Goal: Task Accomplishment & Management: Complete application form

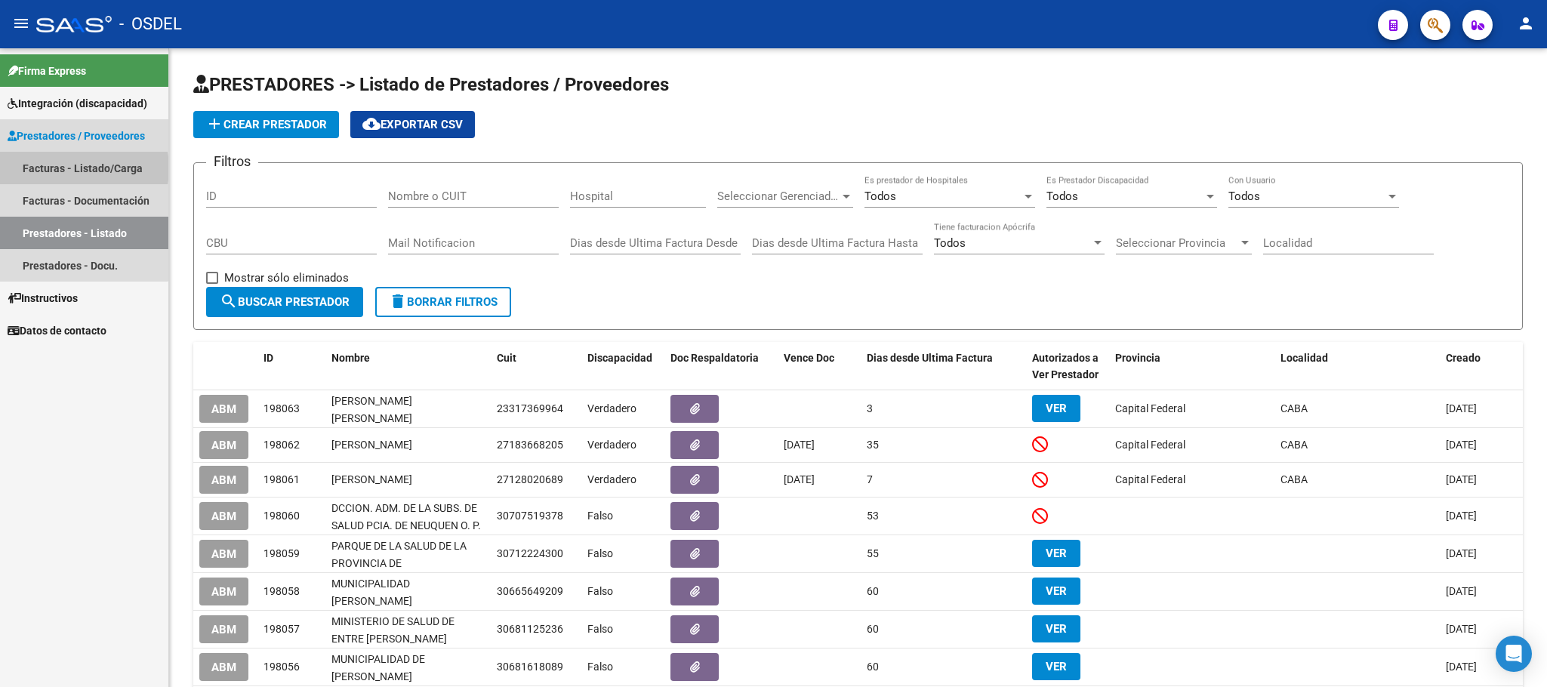
click at [72, 168] on link "Facturas - Listado/Carga" at bounding box center [84, 168] width 168 height 32
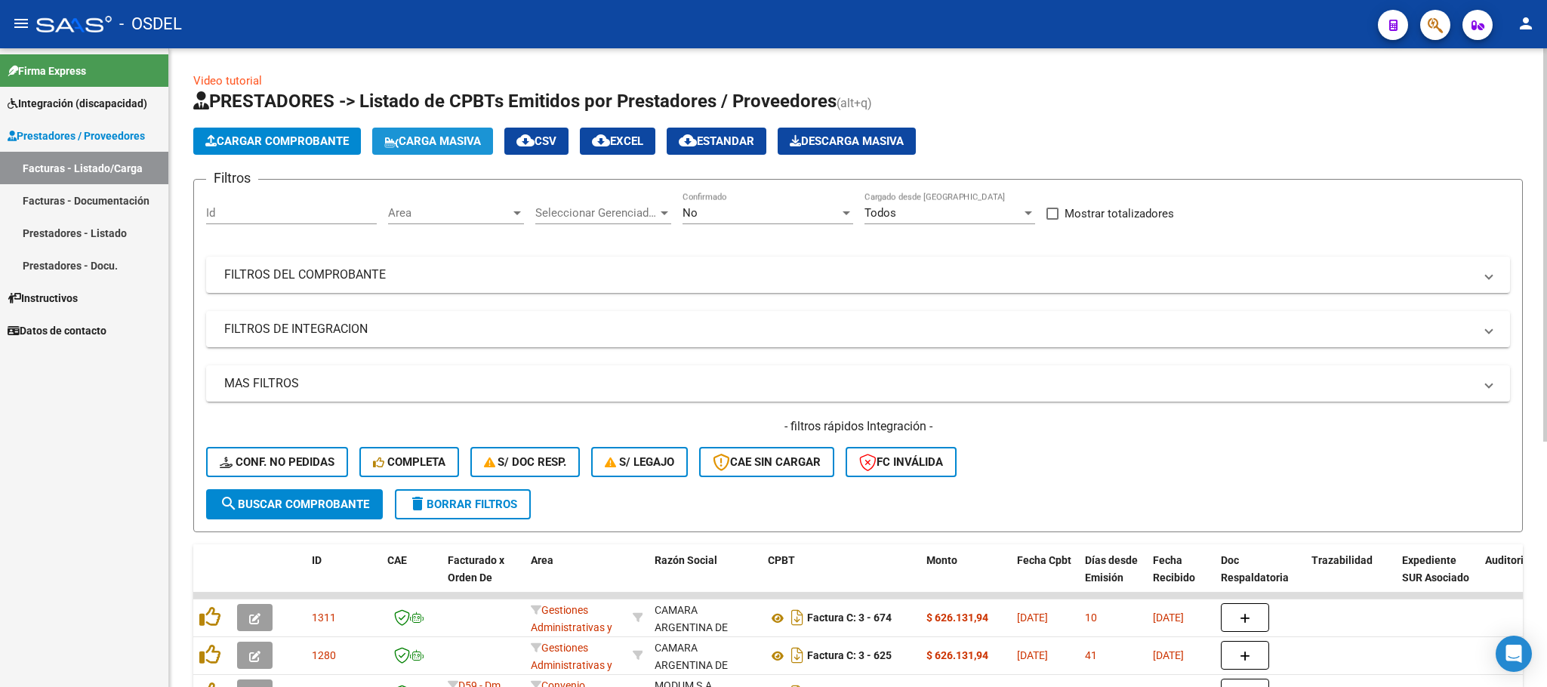
click at [397, 139] on icon at bounding box center [391, 142] width 14 height 11
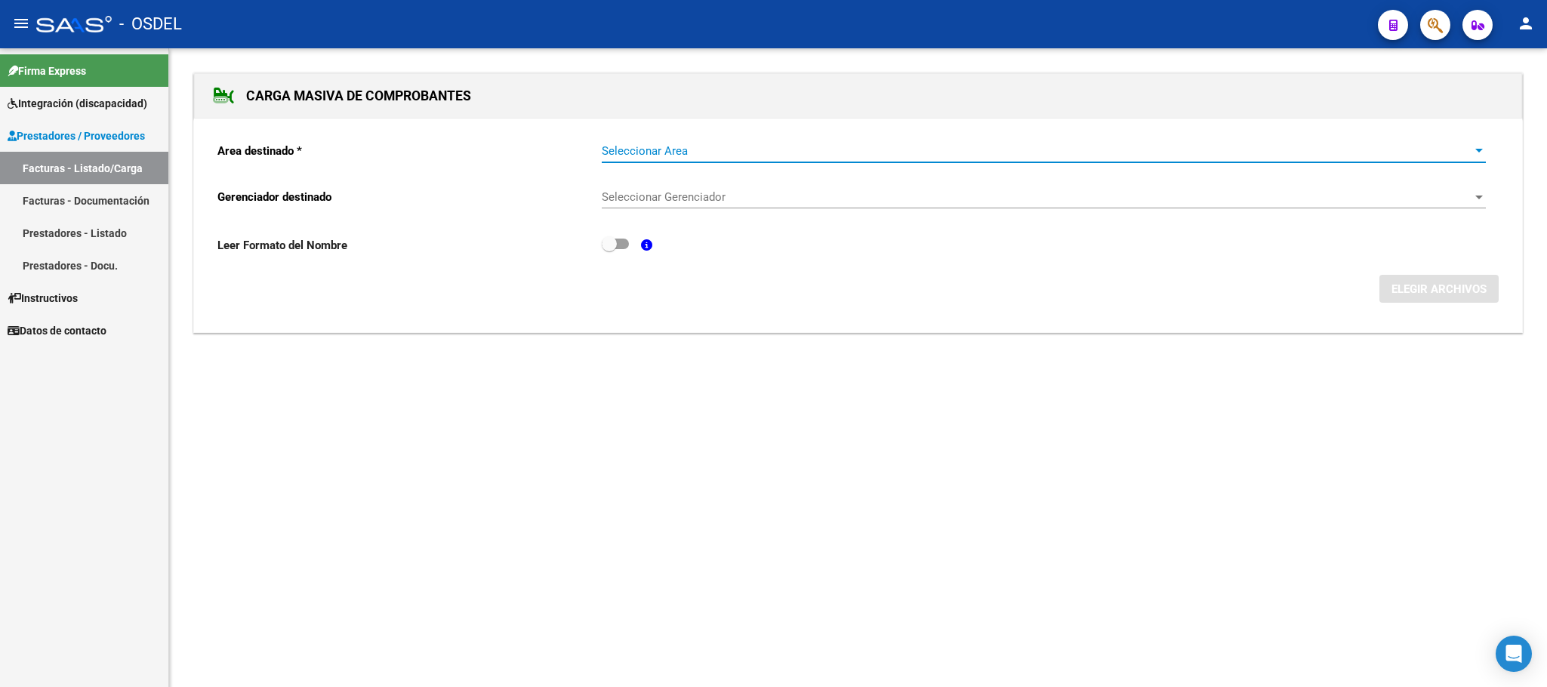
click at [623, 145] on span "Seleccionar Area" at bounding box center [1037, 151] width 871 height 14
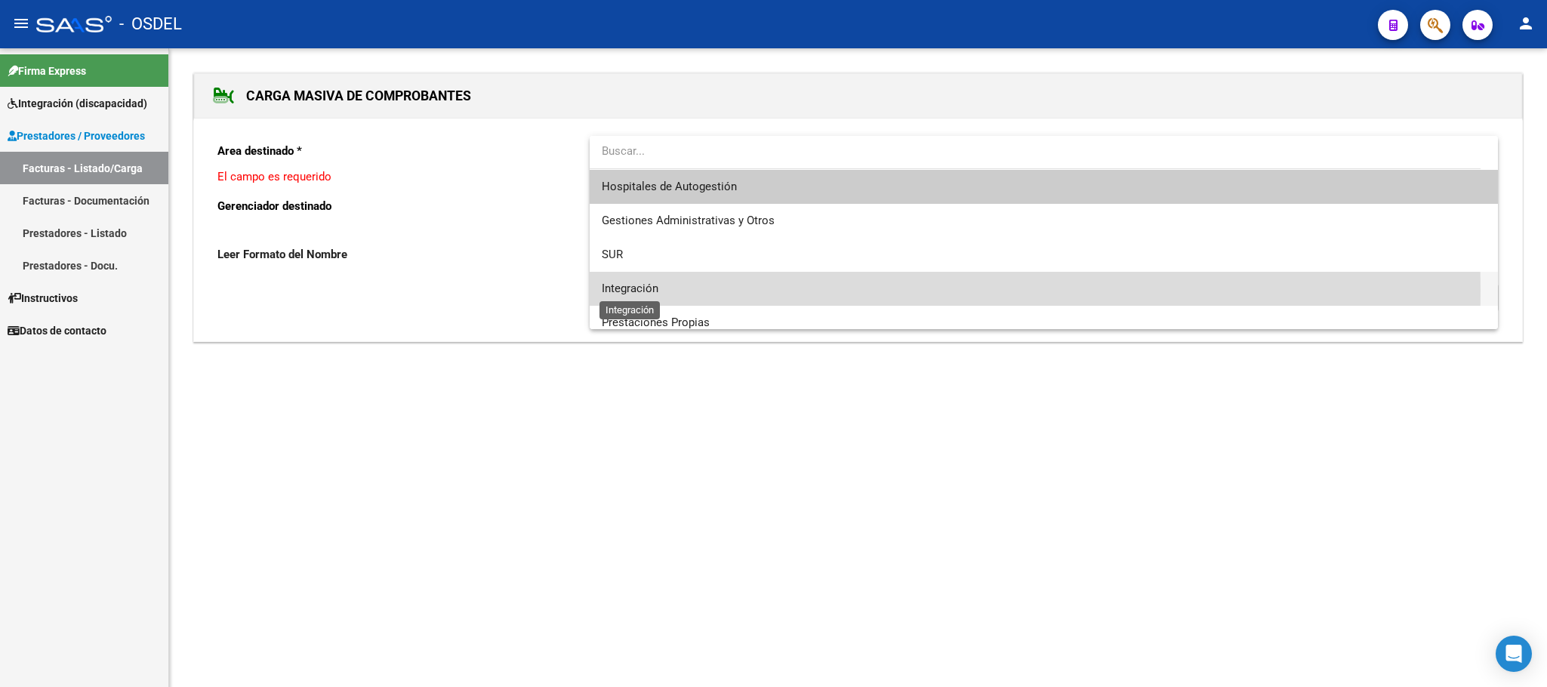
click at [628, 291] on span "Integración" at bounding box center [630, 289] width 57 height 14
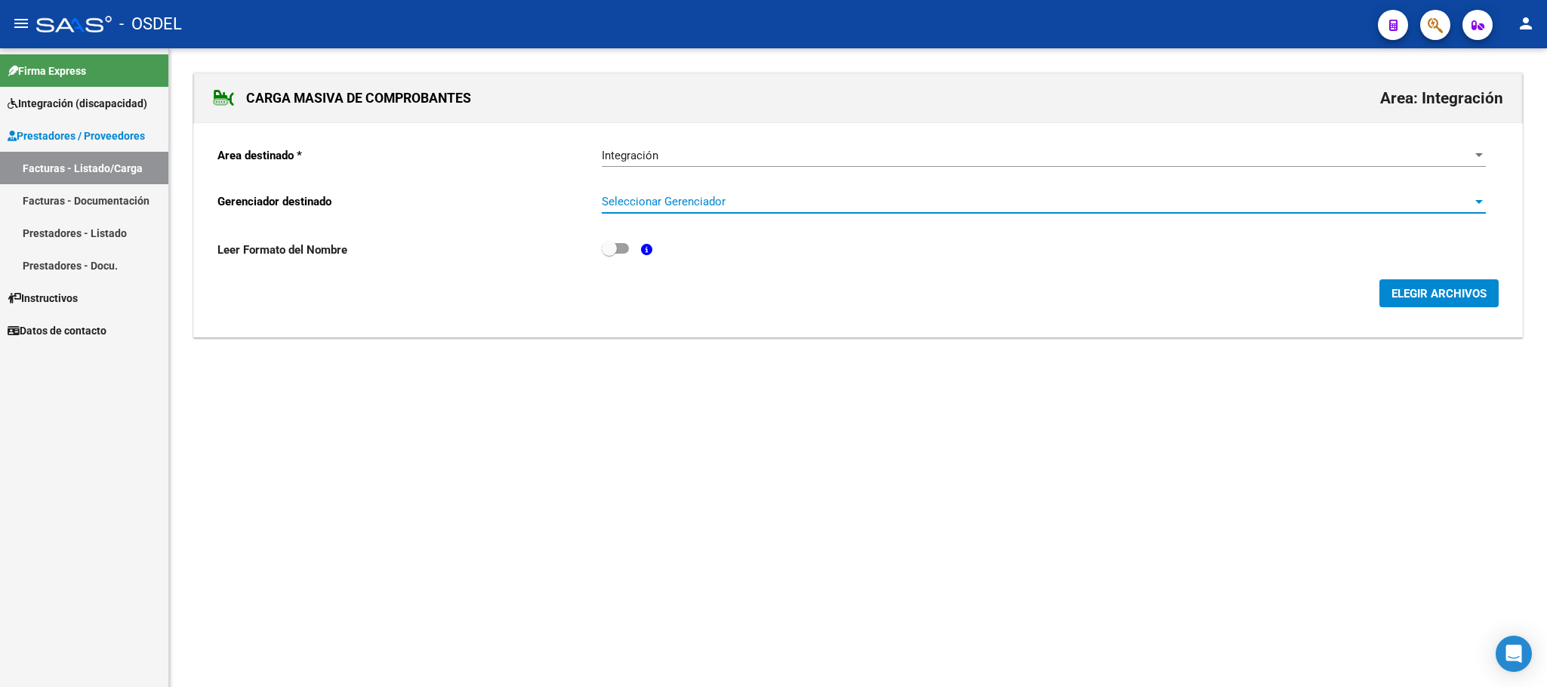
click at [637, 205] on span "Seleccionar Gerenciador" at bounding box center [1037, 202] width 871 height 14
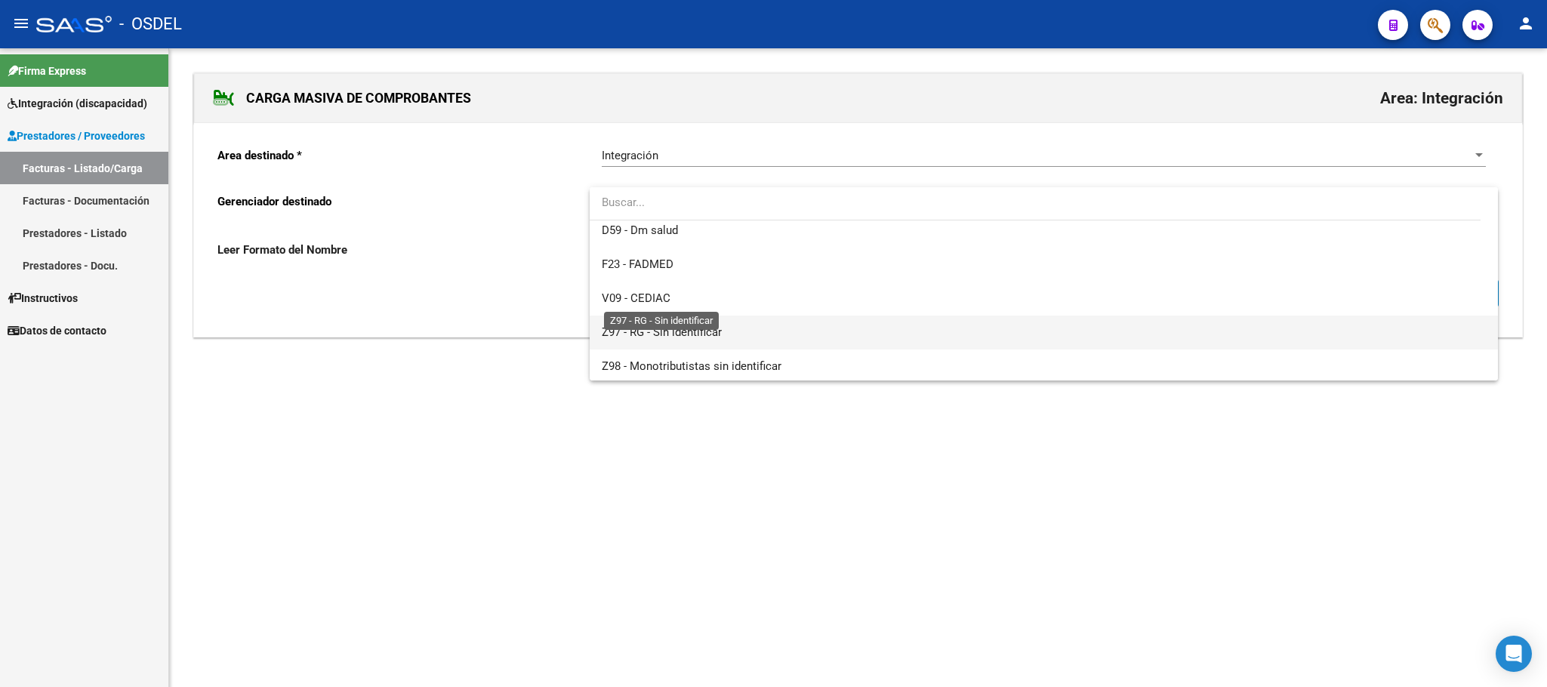
scroll to position [112, 0]
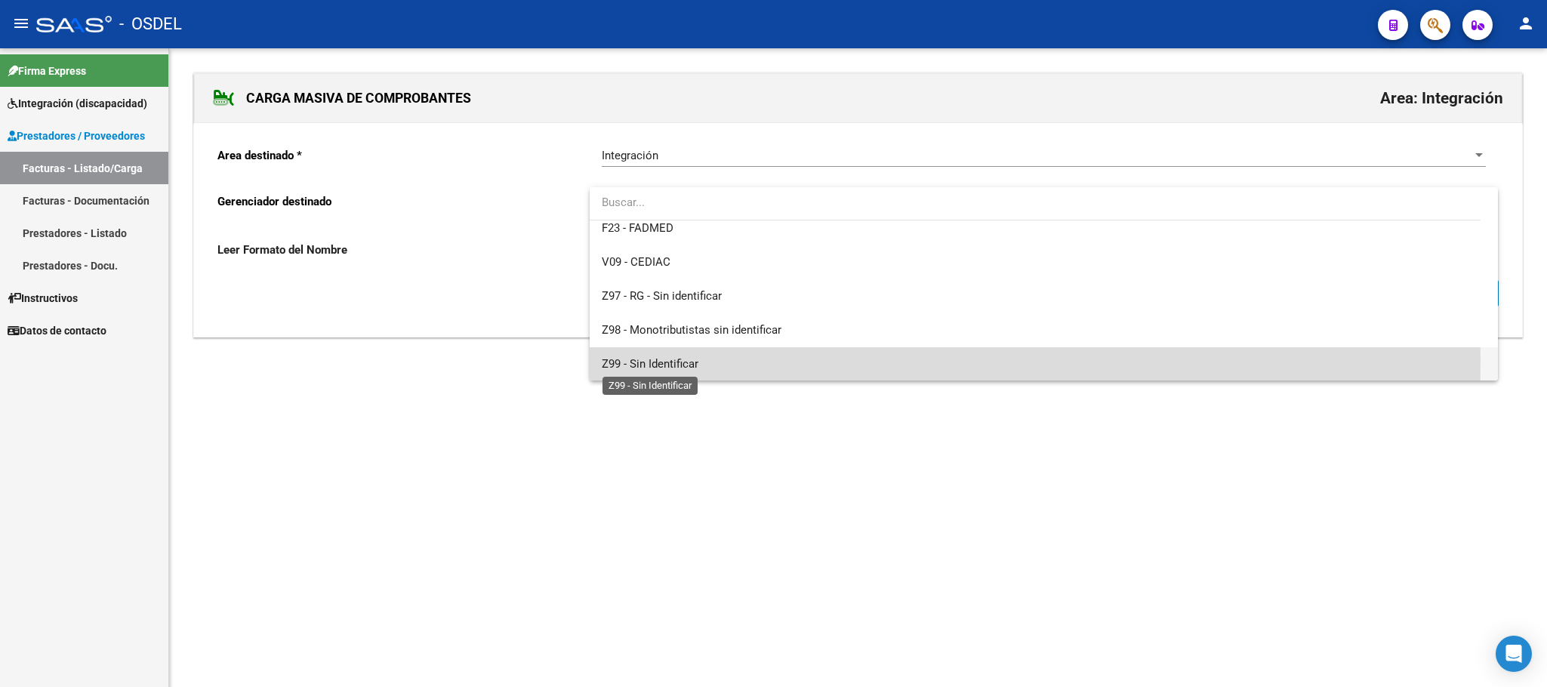
click at [664, 360] on span "Z99 - Sin Identificar" at bounding box center [650, 364] width 97 height 14
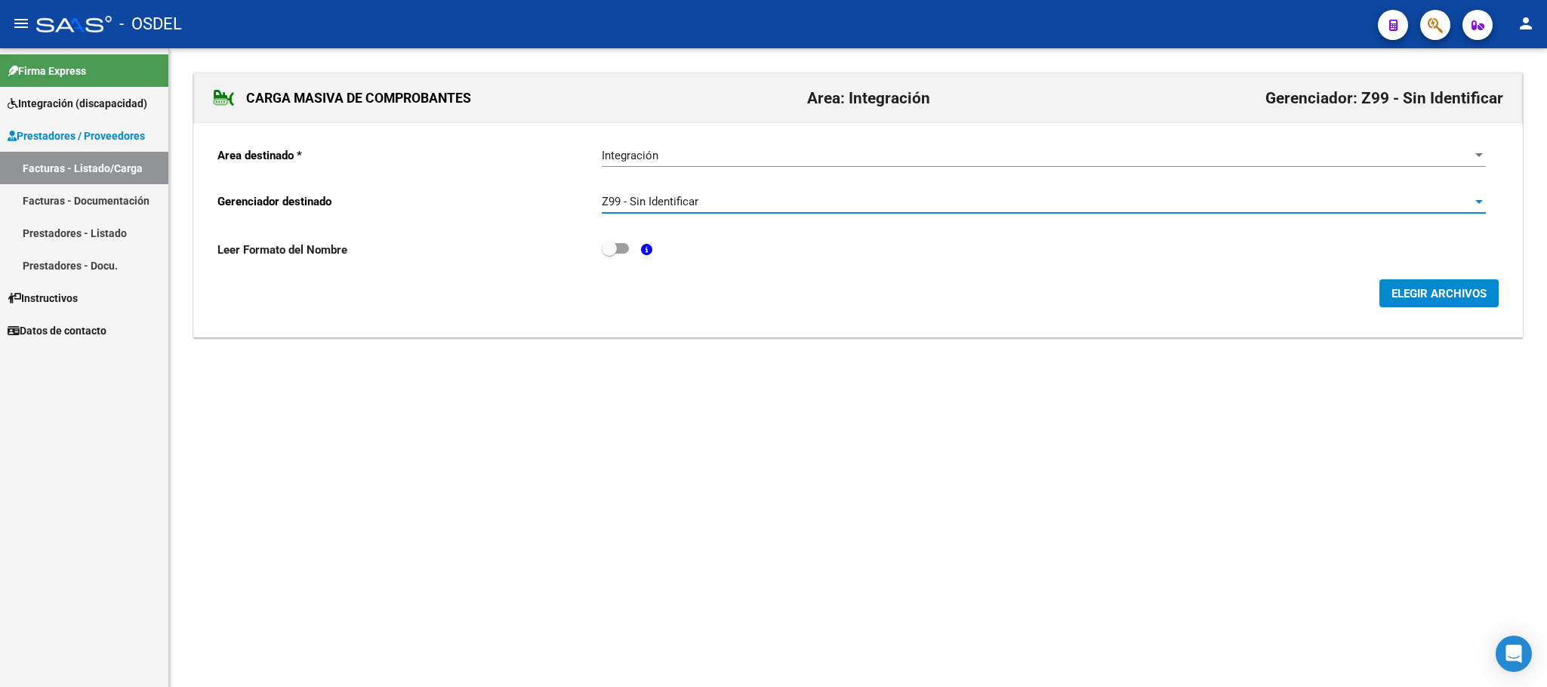
click at [1409, 302] on button "ELEGIR ARCHIVOS" at bounding box center [1439, 293] width 119 height 28
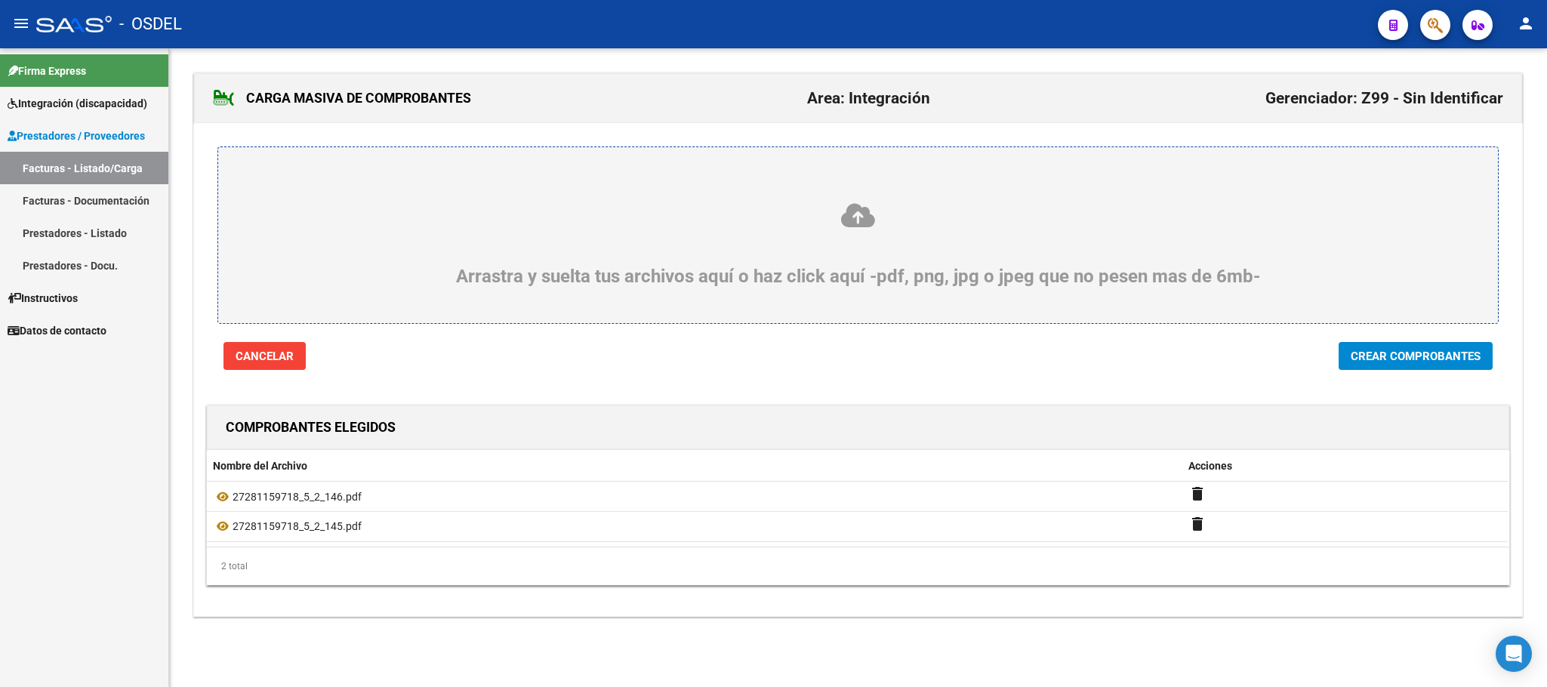
click at [1398, 367] on button "Crear Comprobantes" at bounding box center [1416, 356] width 154 height 28
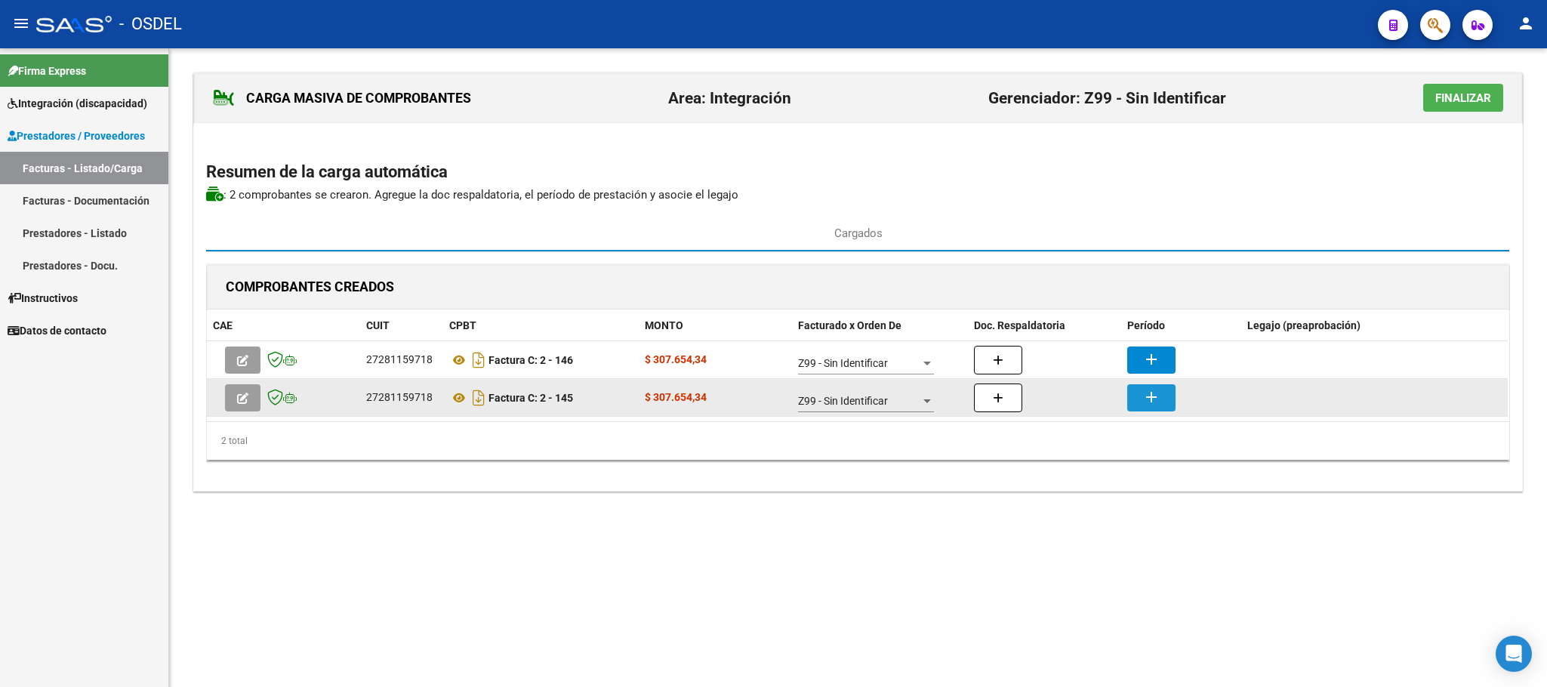
click at [1160, 402] on mat-icon "add" at bounding box center [1151, 397] width 18 height 18
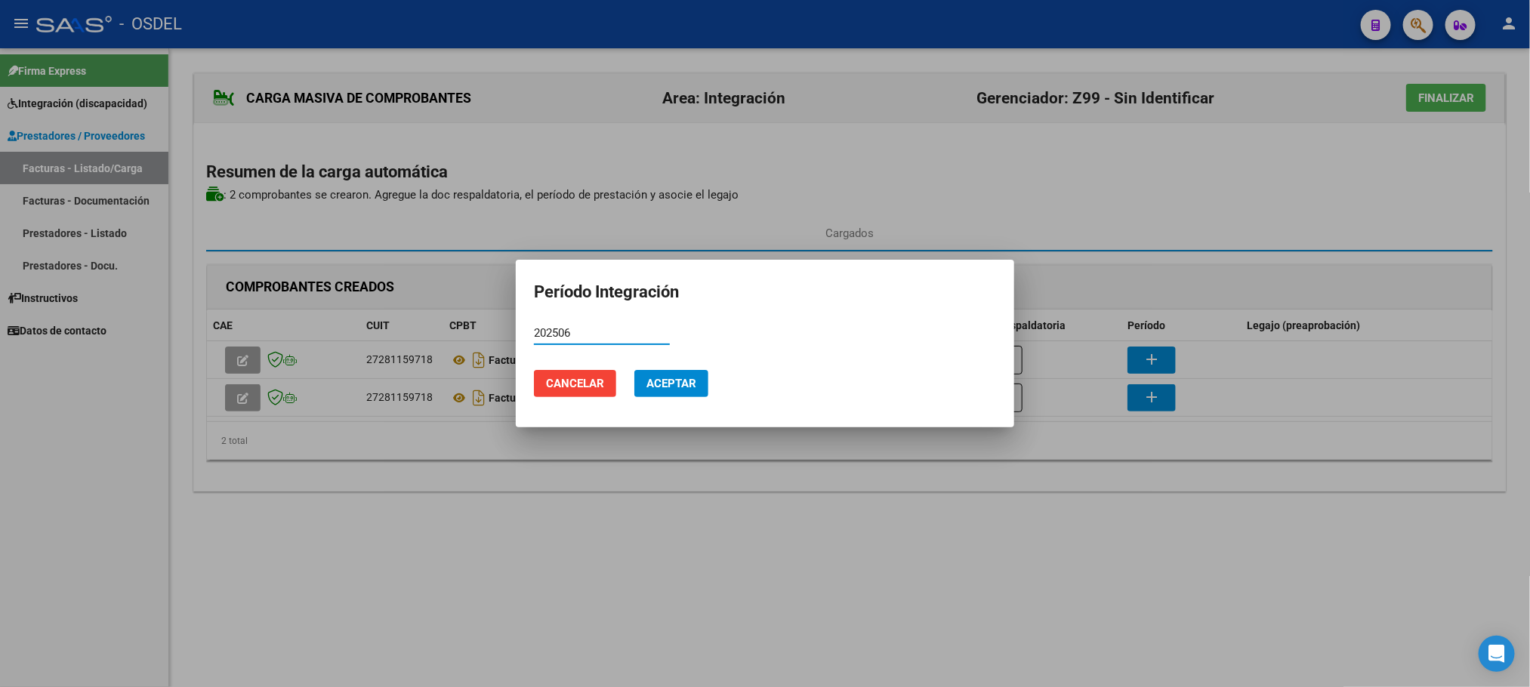
type input "202506"
click at [682, 388] on span "Aceptar" at bounding box center [671, 384] width 50 height 14
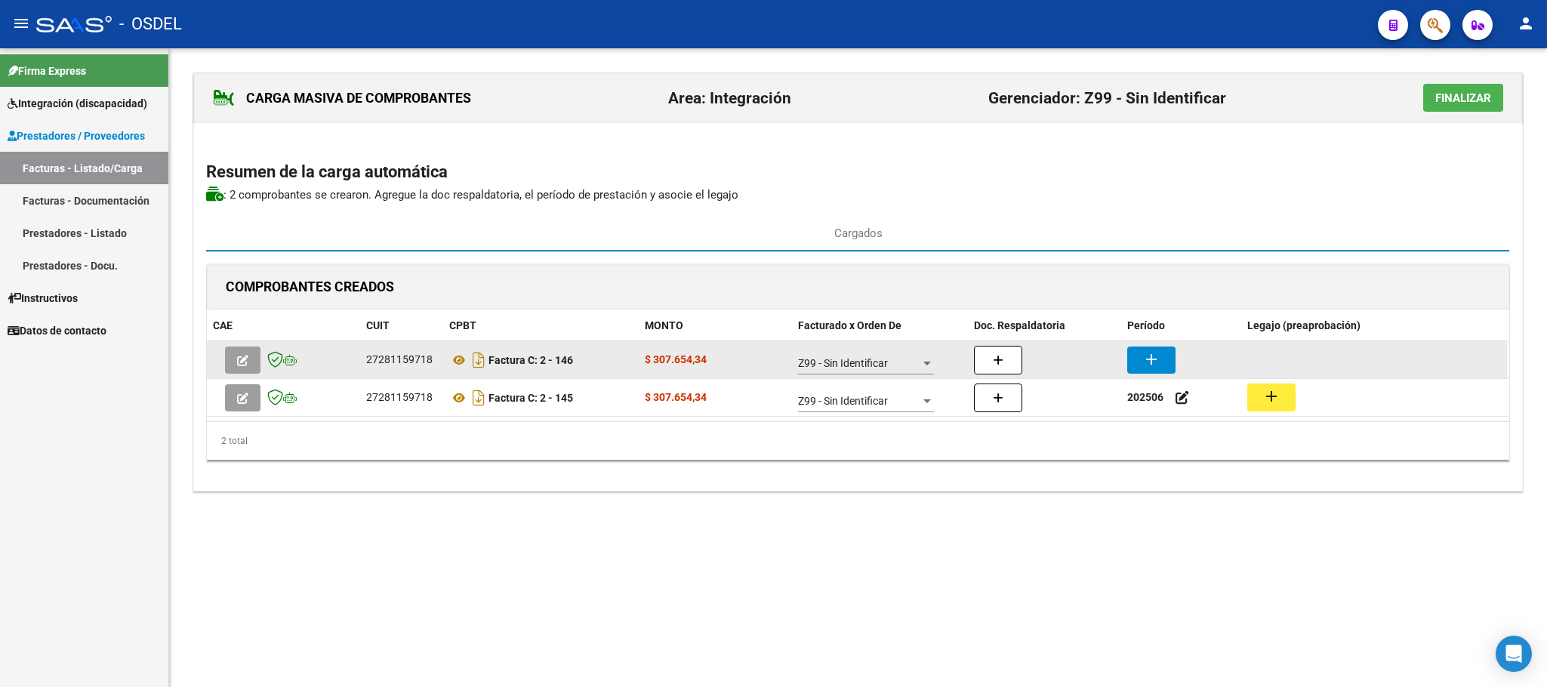
click at [1148, 362] on mat-icon "add" at bounding box center [1151, 359] width 18 height 18
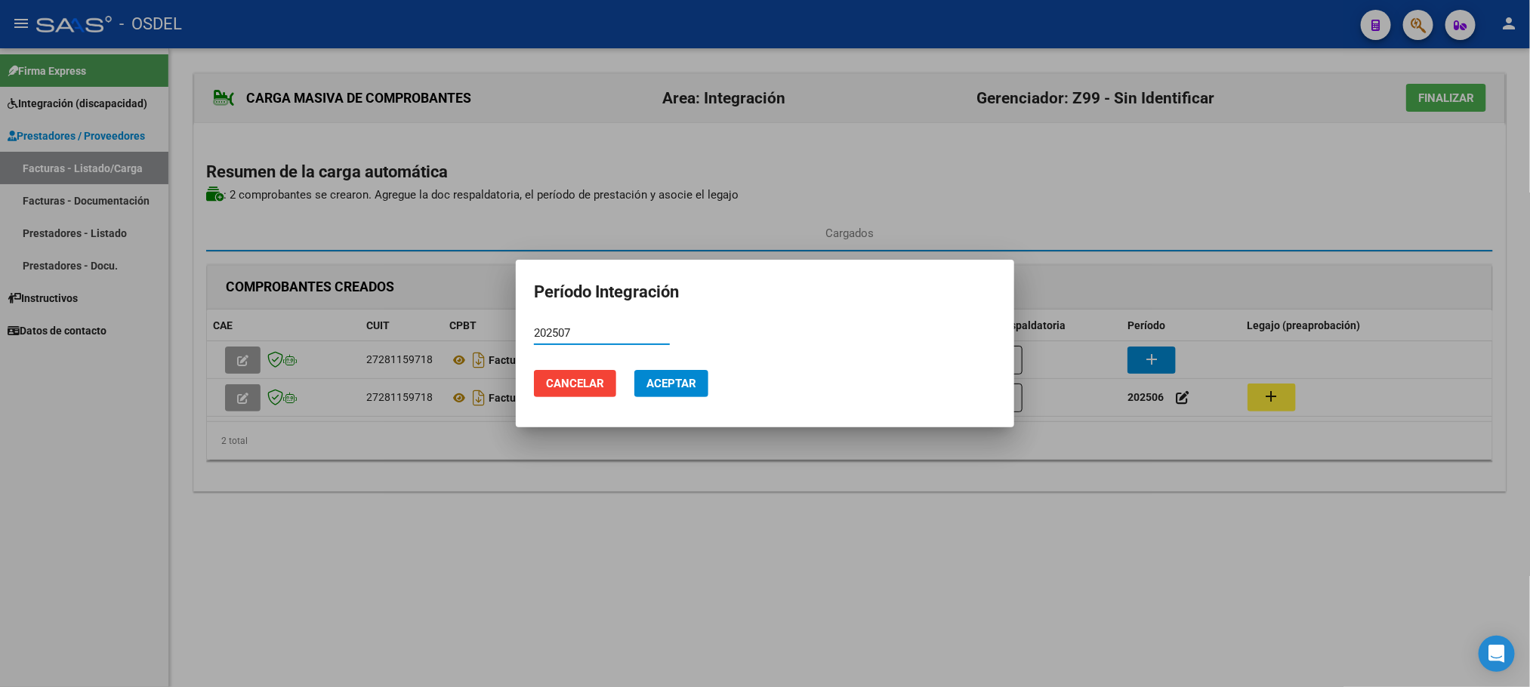
type input "202507"
click at [684, 390] on span "Aceptar" at bounding box center [671, 384] width 50 height 14
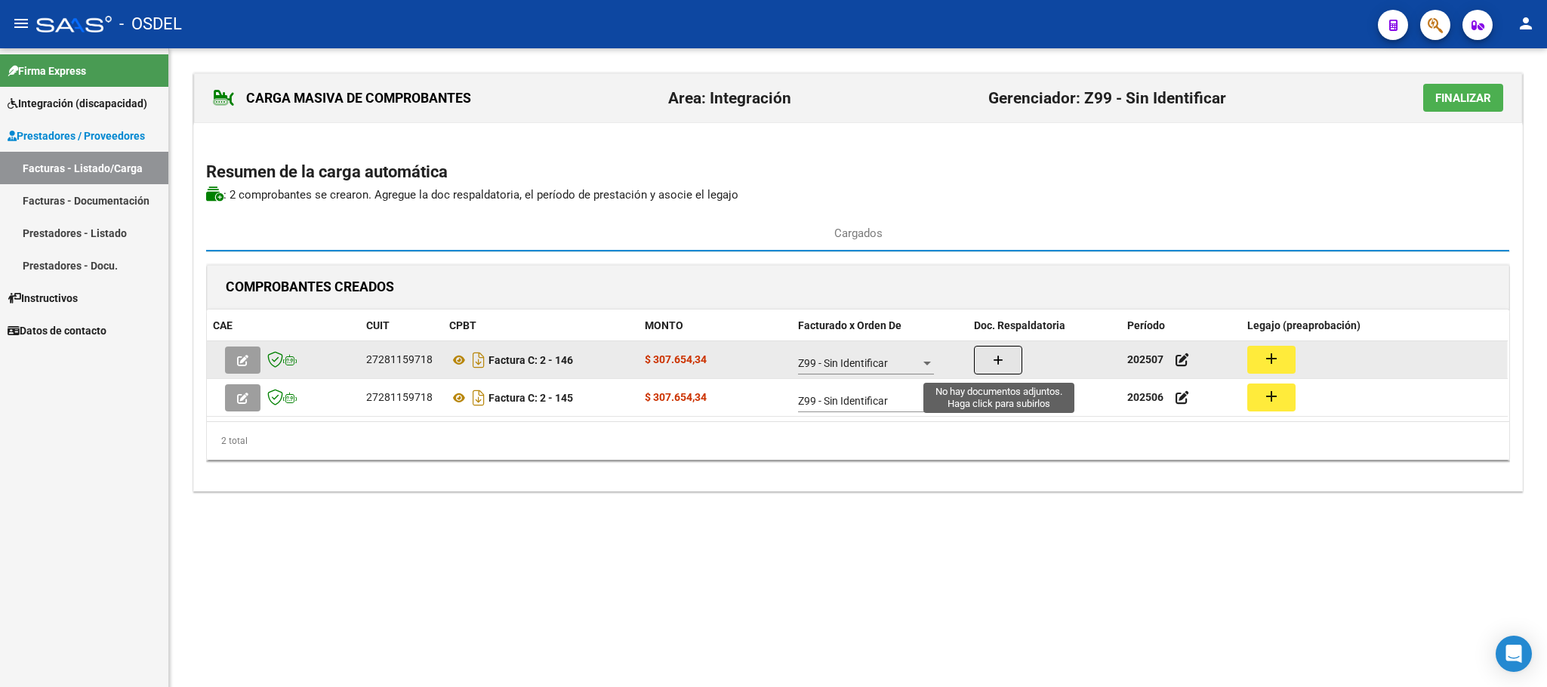
click at [1002, 362] on icon "button" at bounding box center [998, 360] width 11 height 11
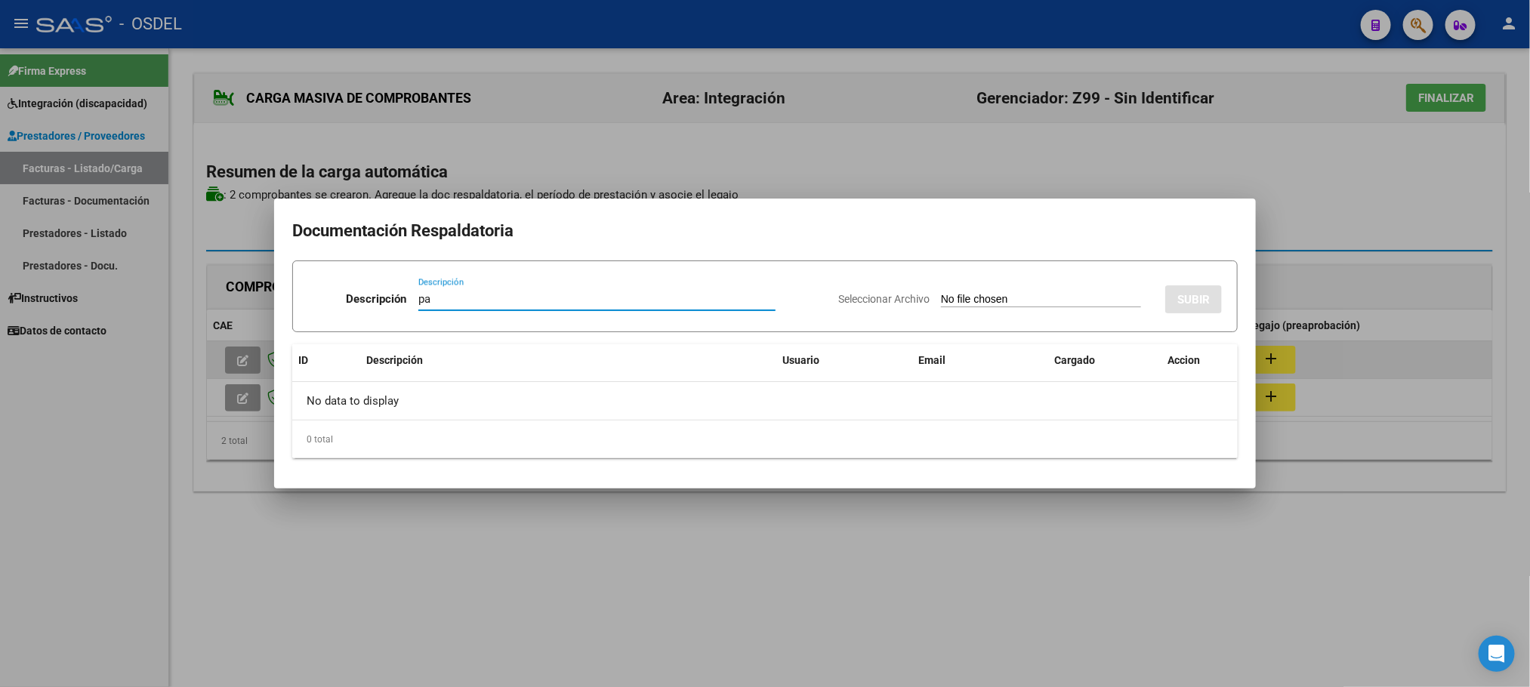
type input "pa"
click at [941, 293] on input "Seleccionar Archivo" at bounding box center [1041, 300] width 200 height 14
type input "C:\fakepath\pa-27281159718_5_2_146.pdf"
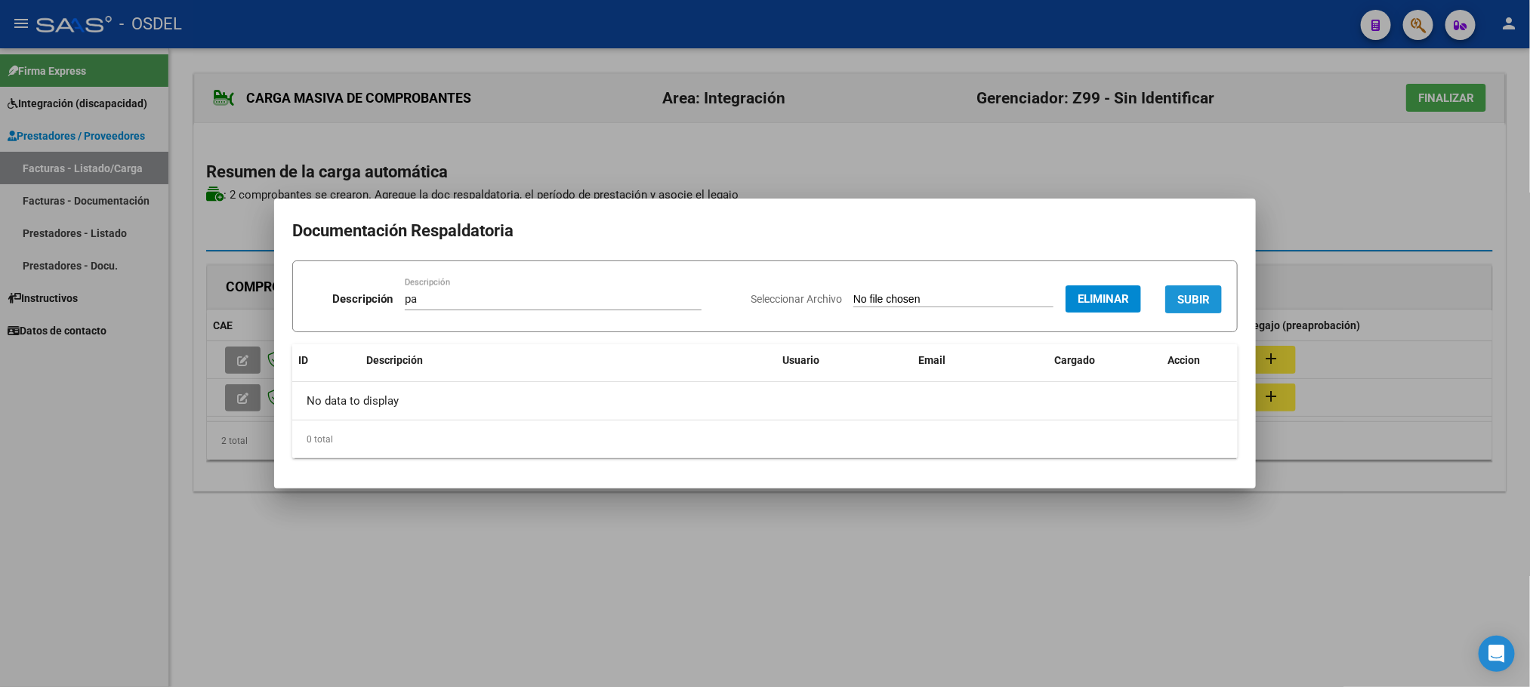
click at [1217, 295] on button "SUBIR" at bounding box center [1193, 299] width 57 height 28
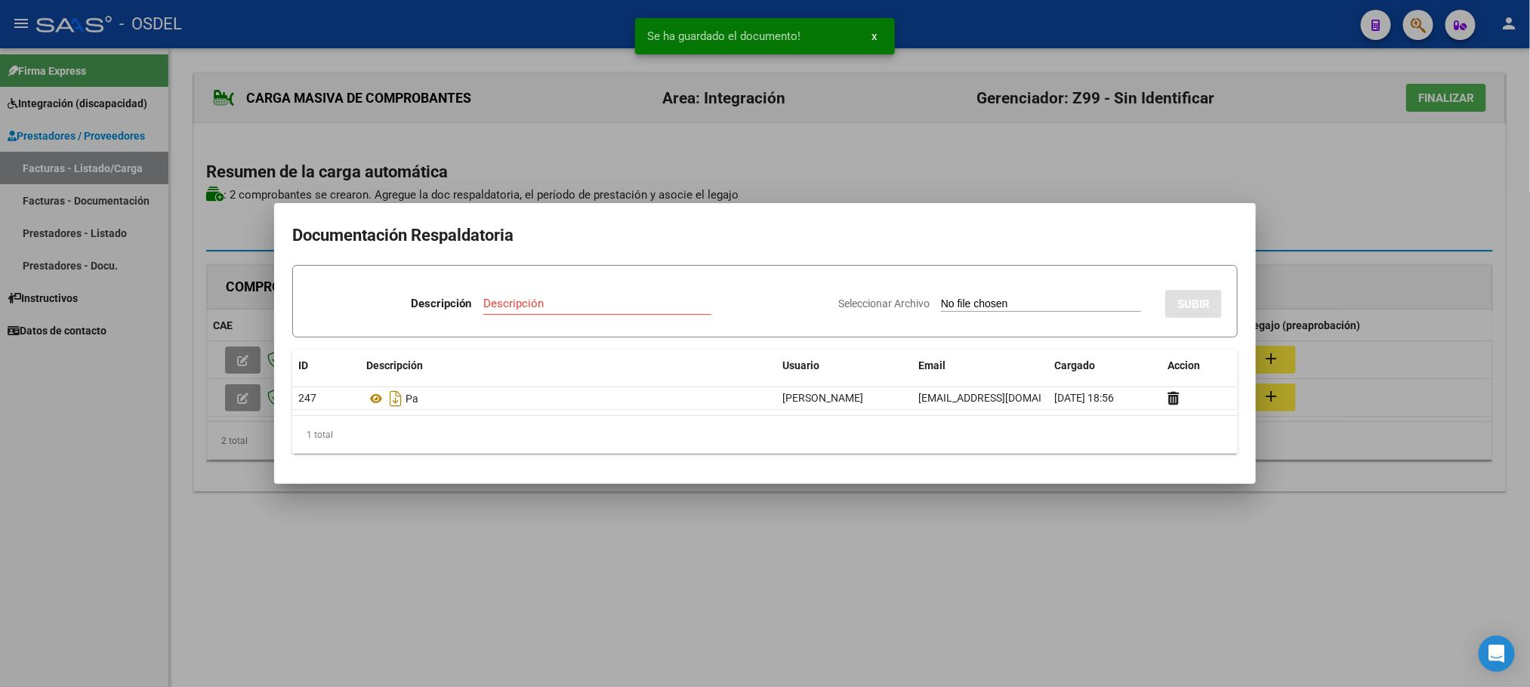
click at [1065, 649] on div at bounding box center [765, 343] width 1530 height 687
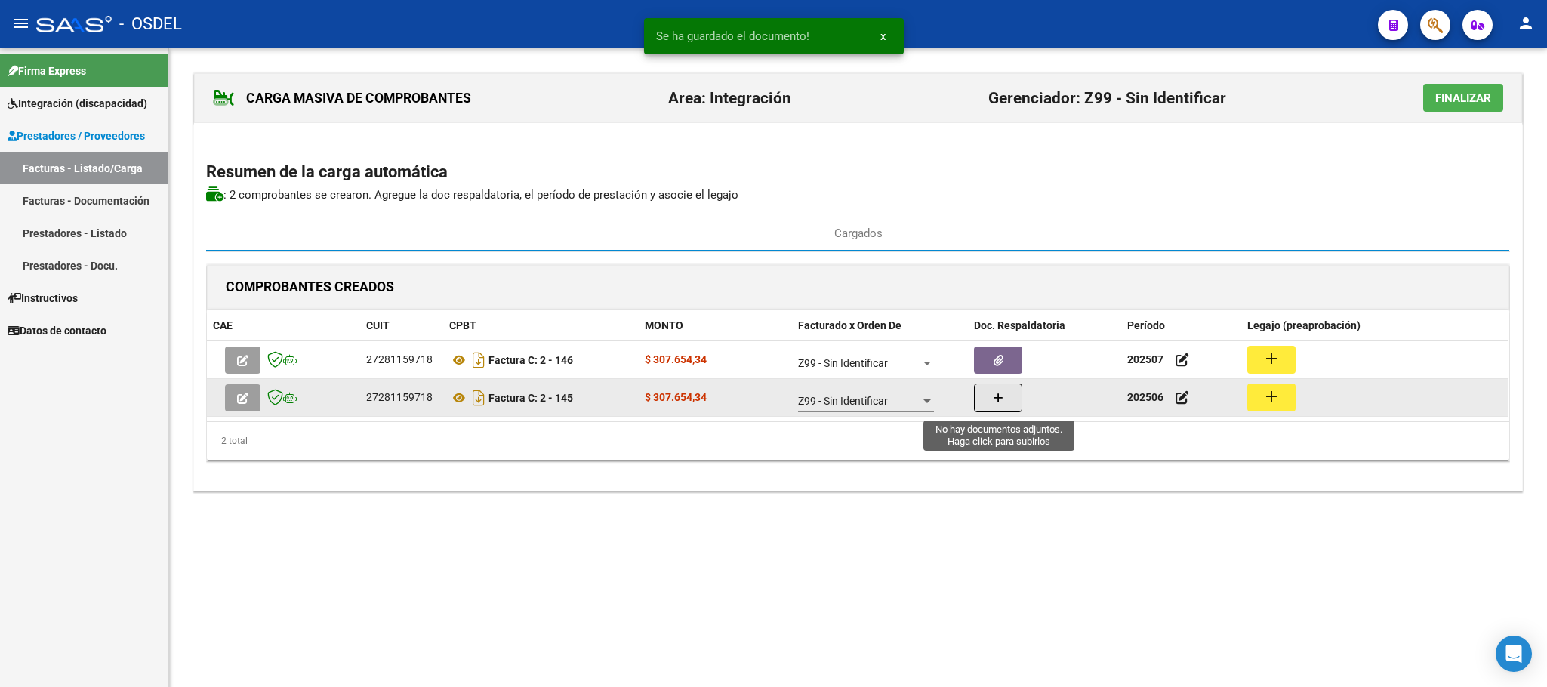
click at [993, 402] on icon "button" at bounding box center [998, 398] width 11 height 11
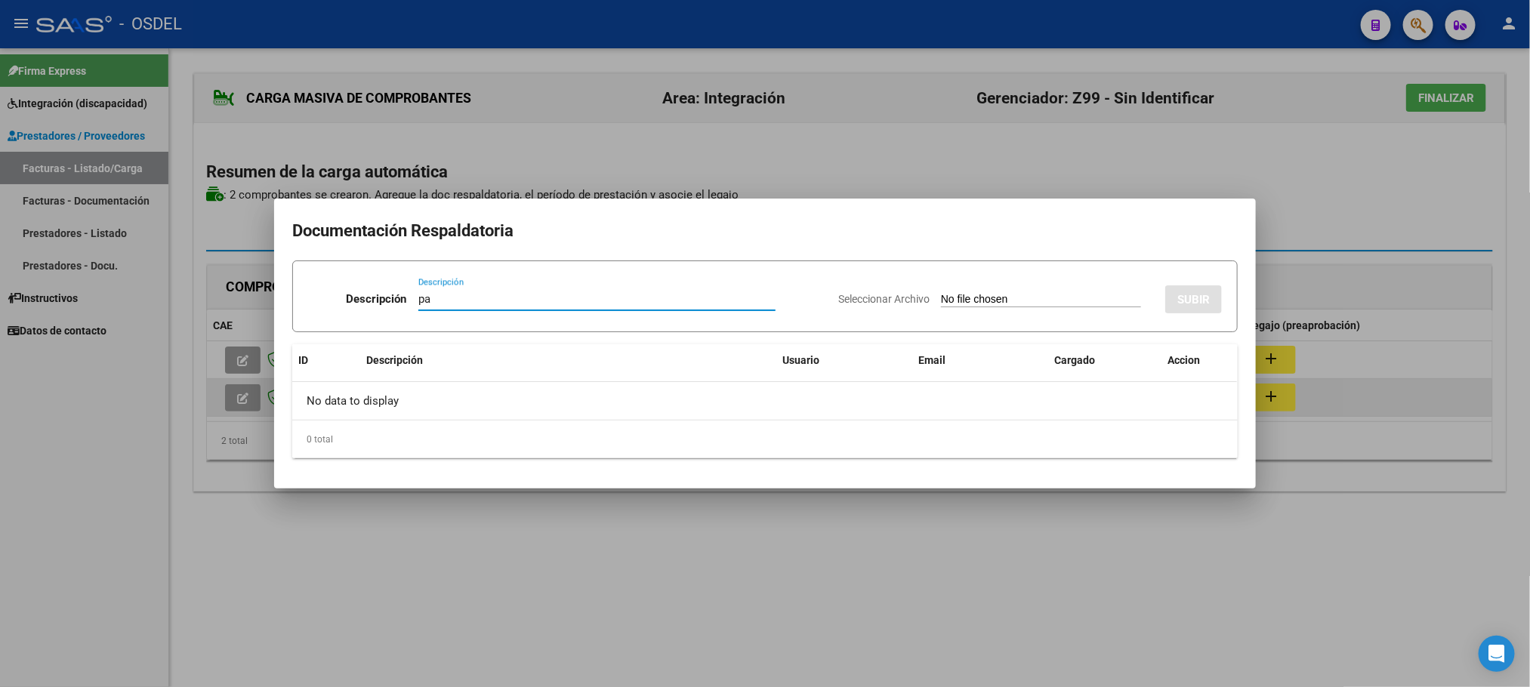
type input "pa"
click at [941, 293] on input "Seleccionar Archivo" at bounding box center [1041, 300] width 200 height 14
type input "C:\fakepath\pa-27281159718_5_2_145.pdf"
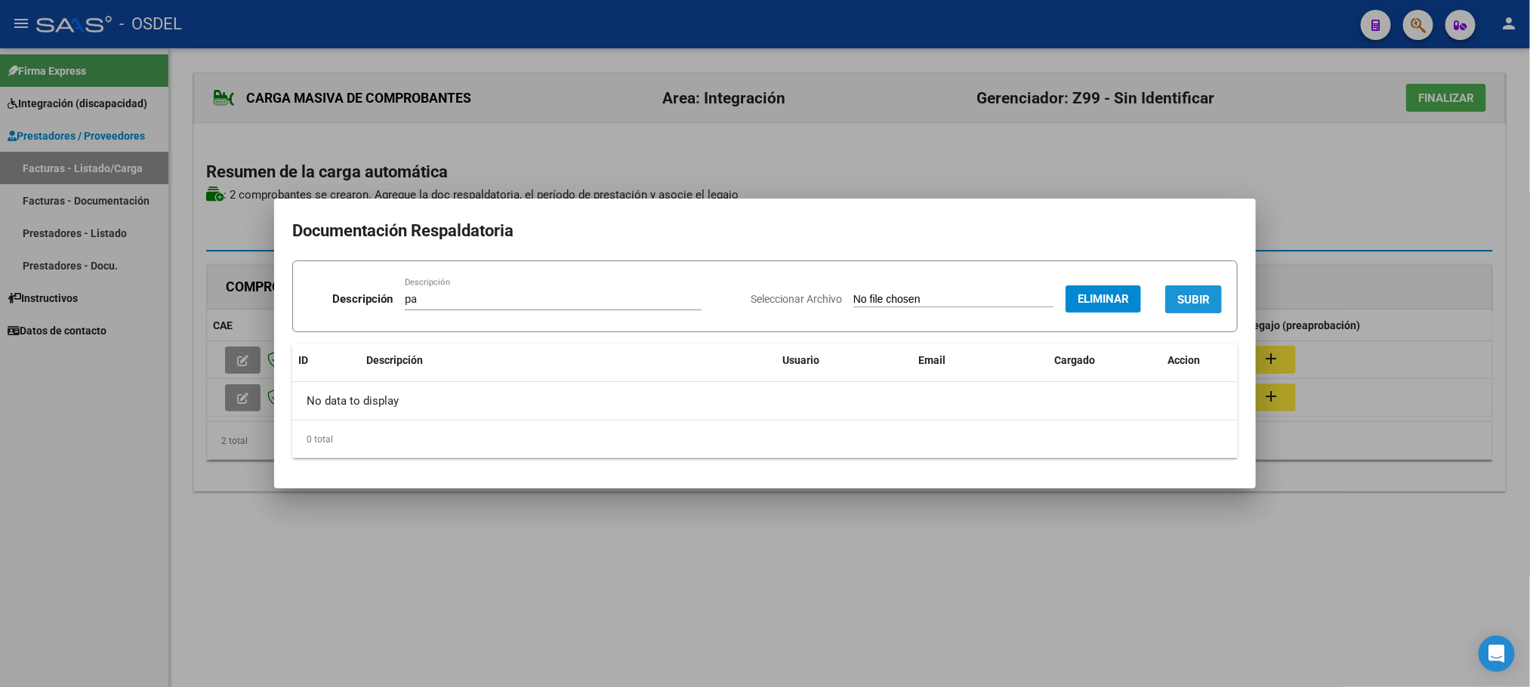
click at [1201, 304] on span "SUBIR" at bounding box center [1193, 300] width 32 height 14
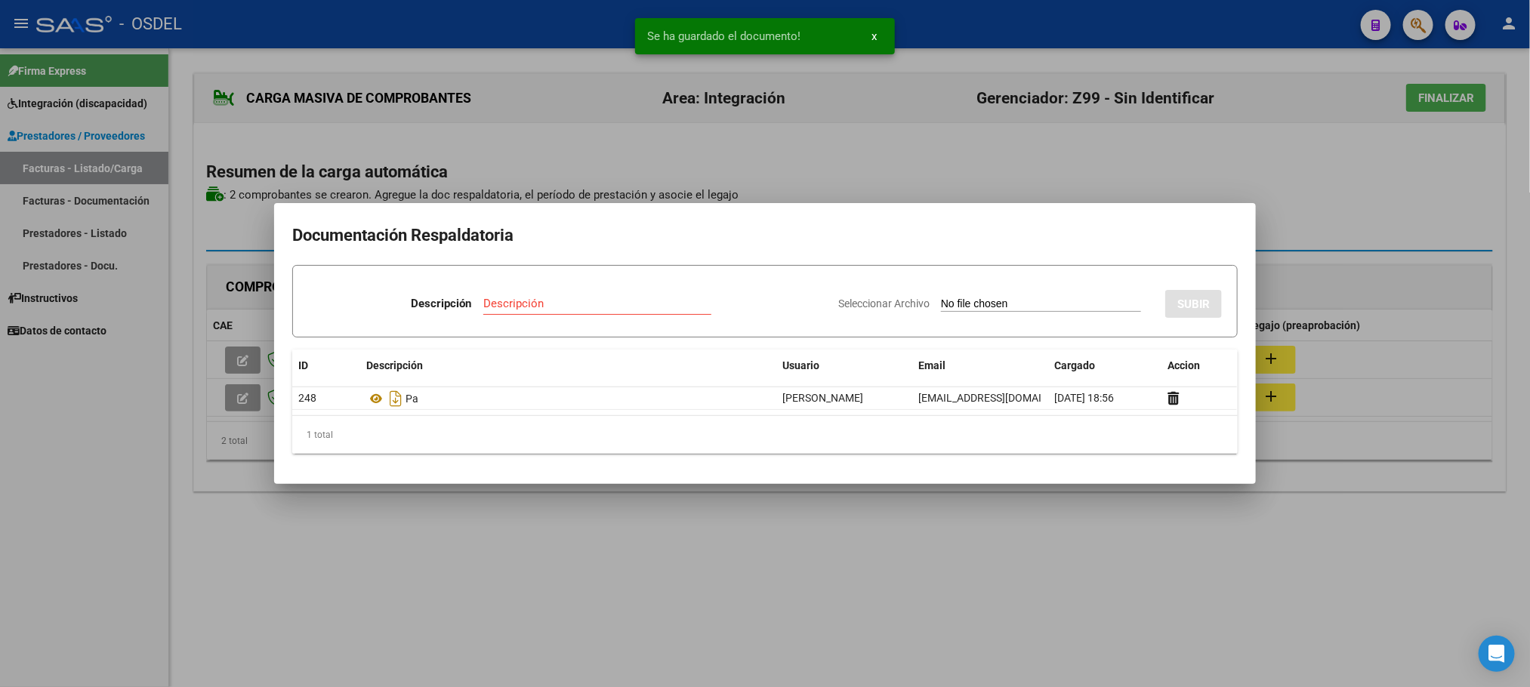
click at [1418, 165] on div at bounding box center [765, 343] width 1530 height 687
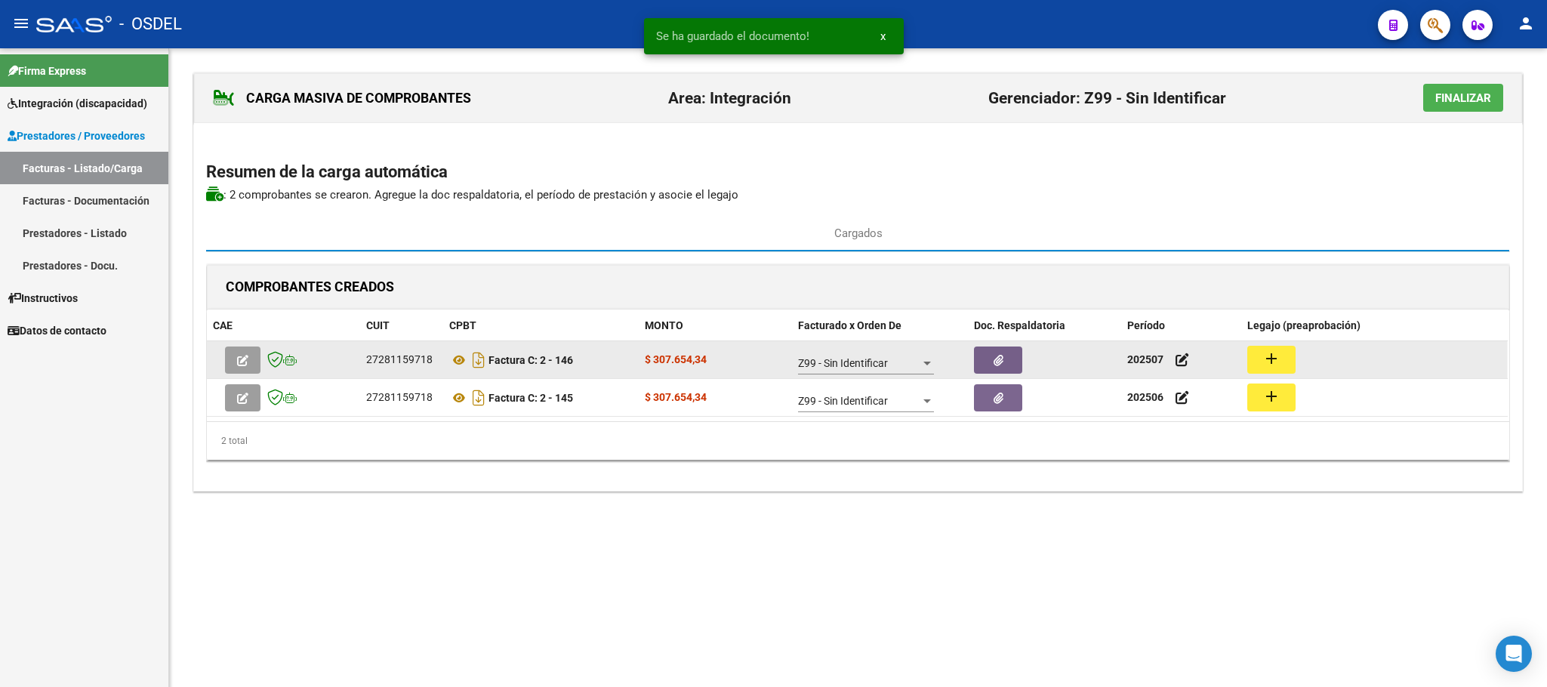
click at [1271, 362] on mat-icon "add" at bounding box center [1271, 359] width 18 height 18
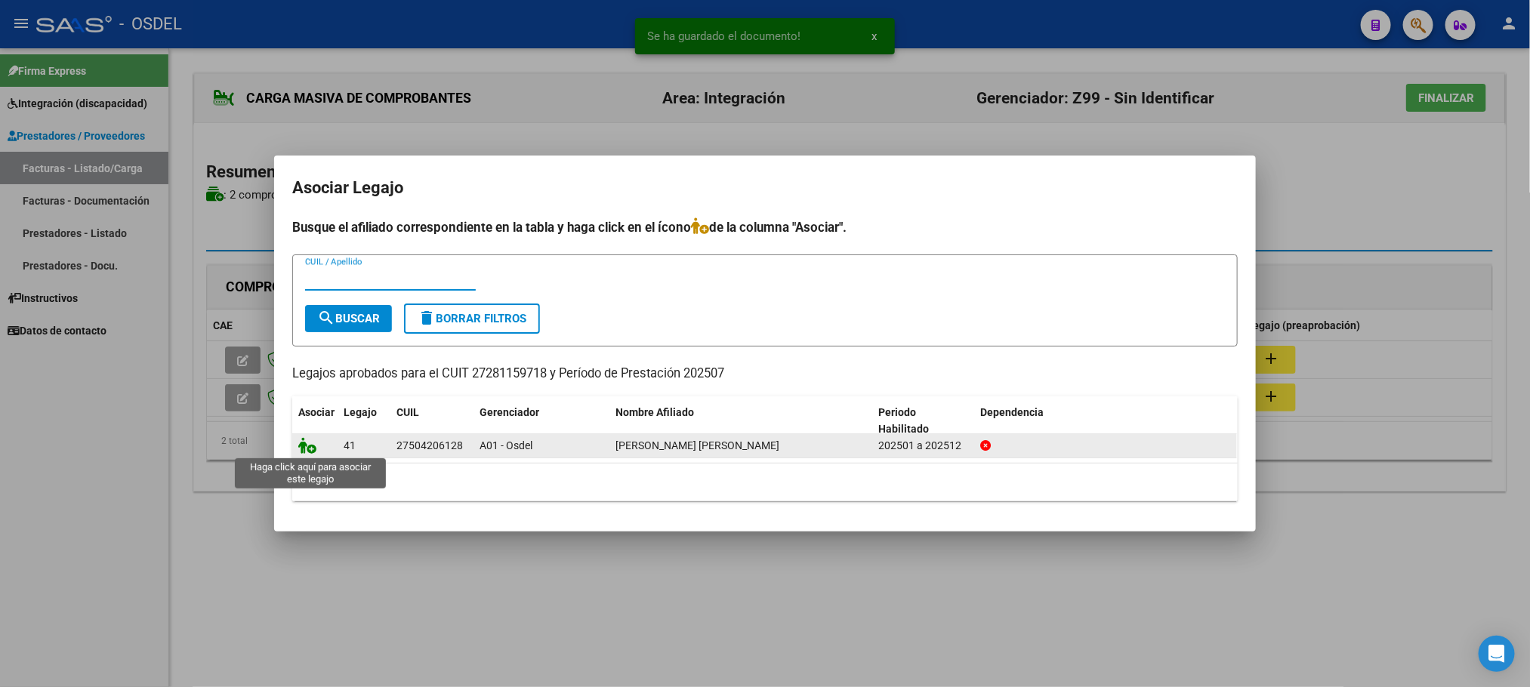
click at [310, 449] on icon at bounding box center [307, 445] width 18 height 17
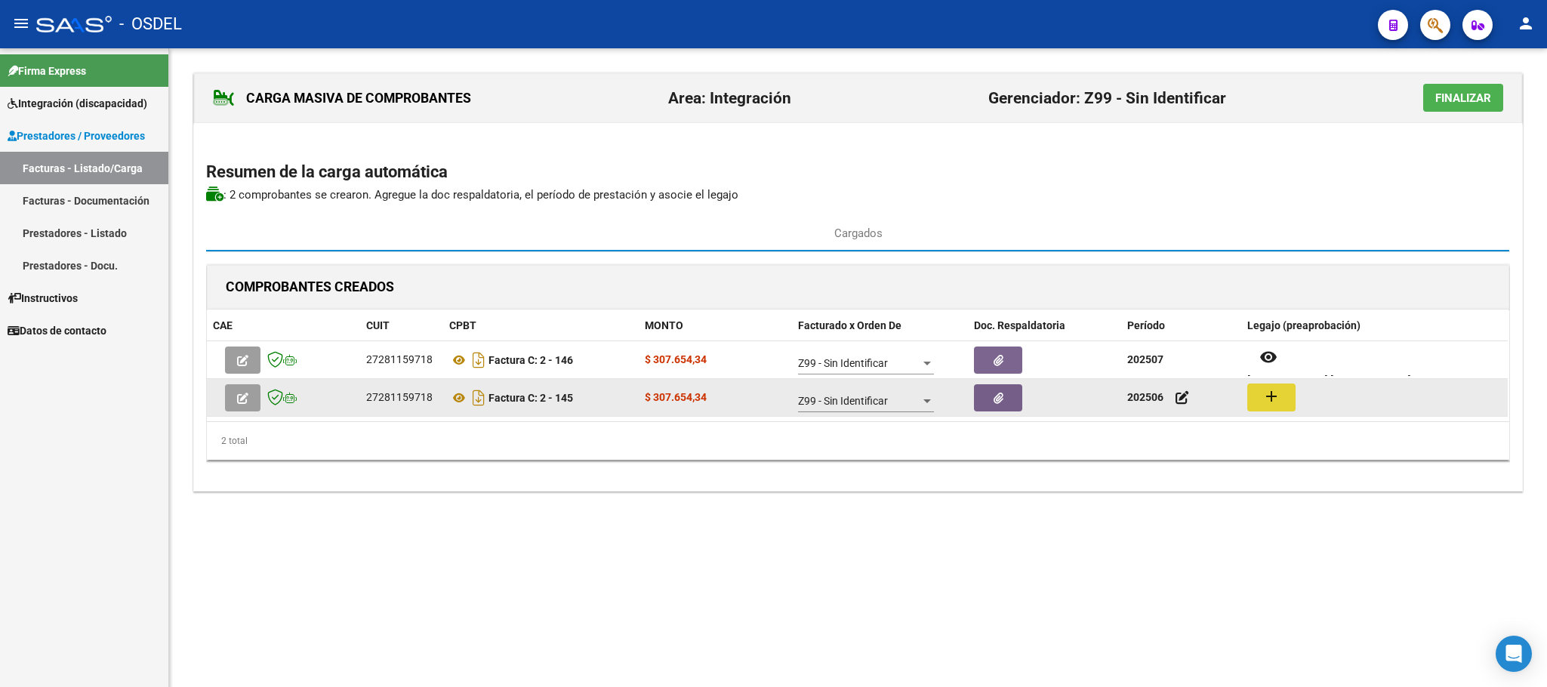
click at [1271, 405] on mat-icon "add" at bounding box center [1271, 396] width 18 height 18
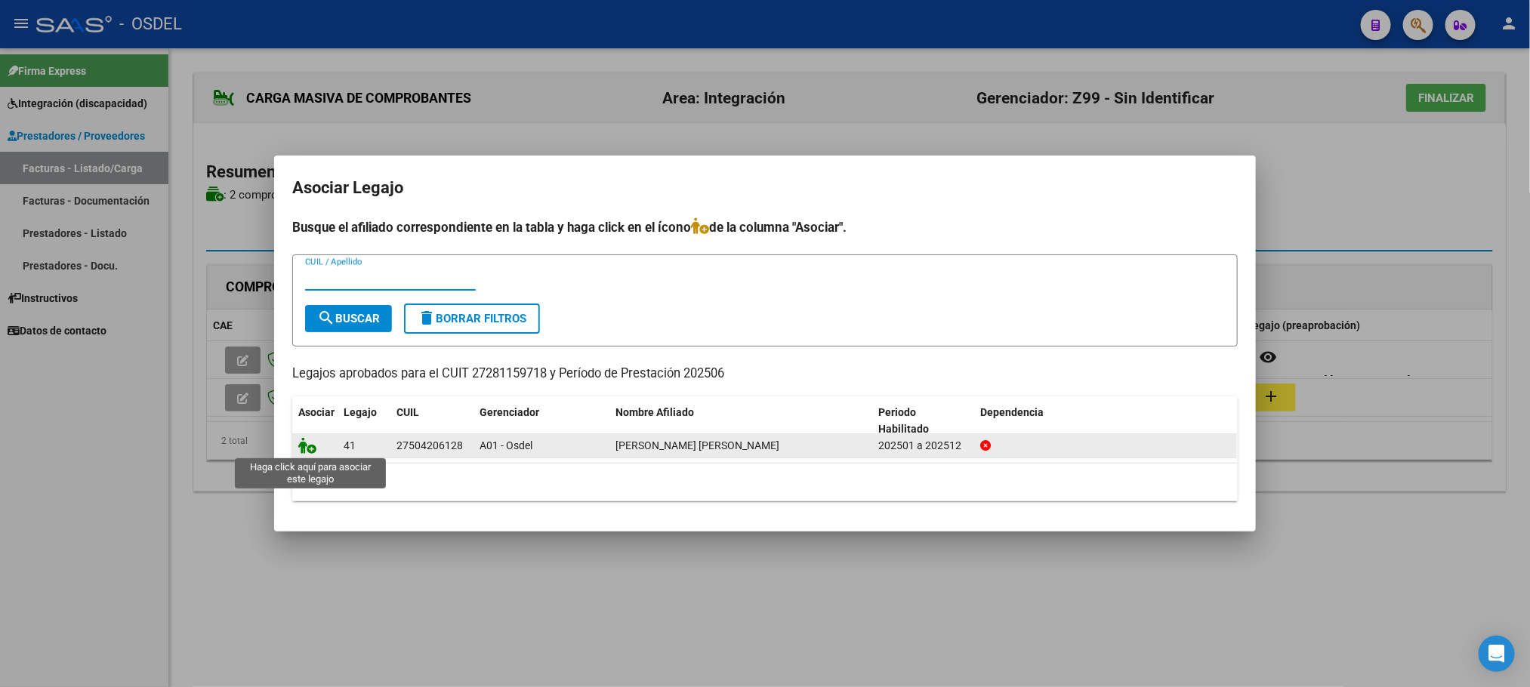
click at [307, 444] on icon at bounding box center [307, 445] width 18 height 17
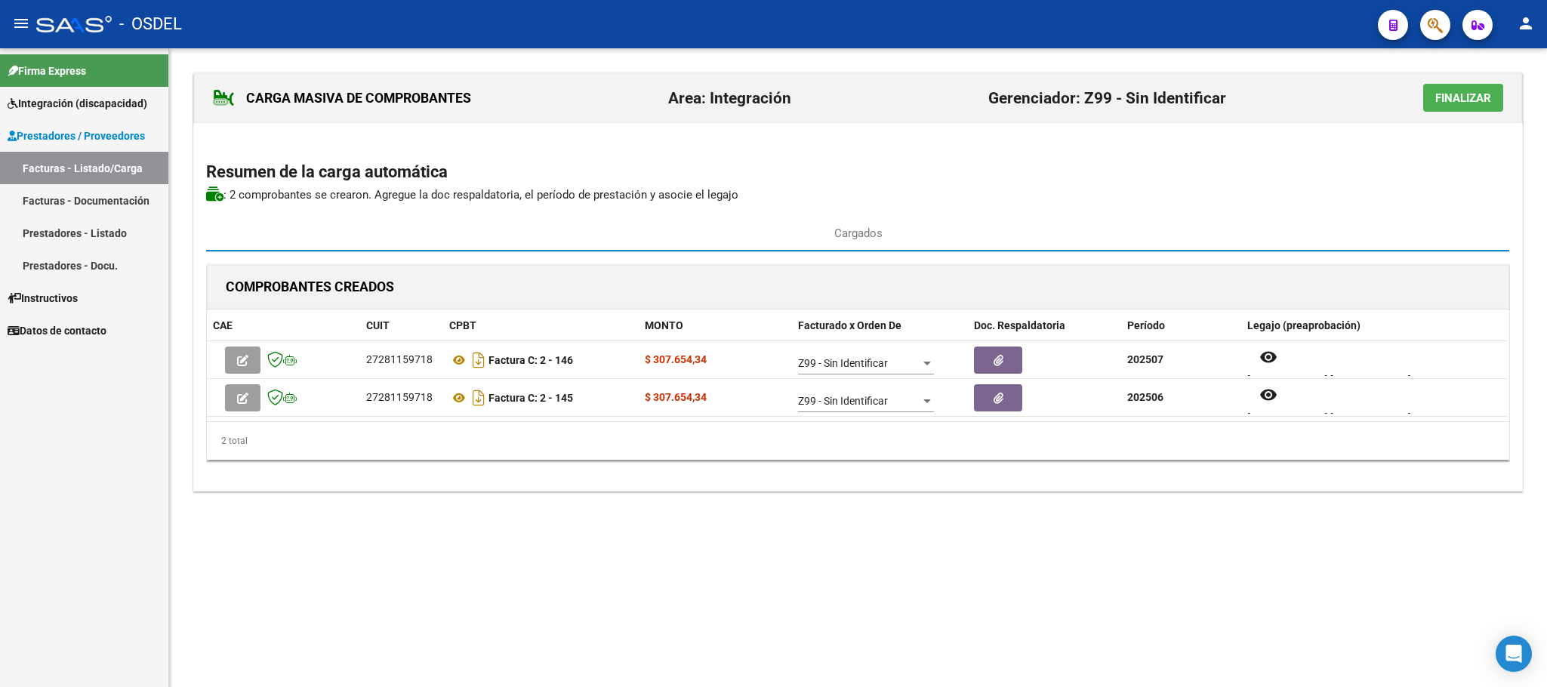
click at [1466, 105] on span "Finalizar" at bounding box center [1463, 98] width 56 height 14
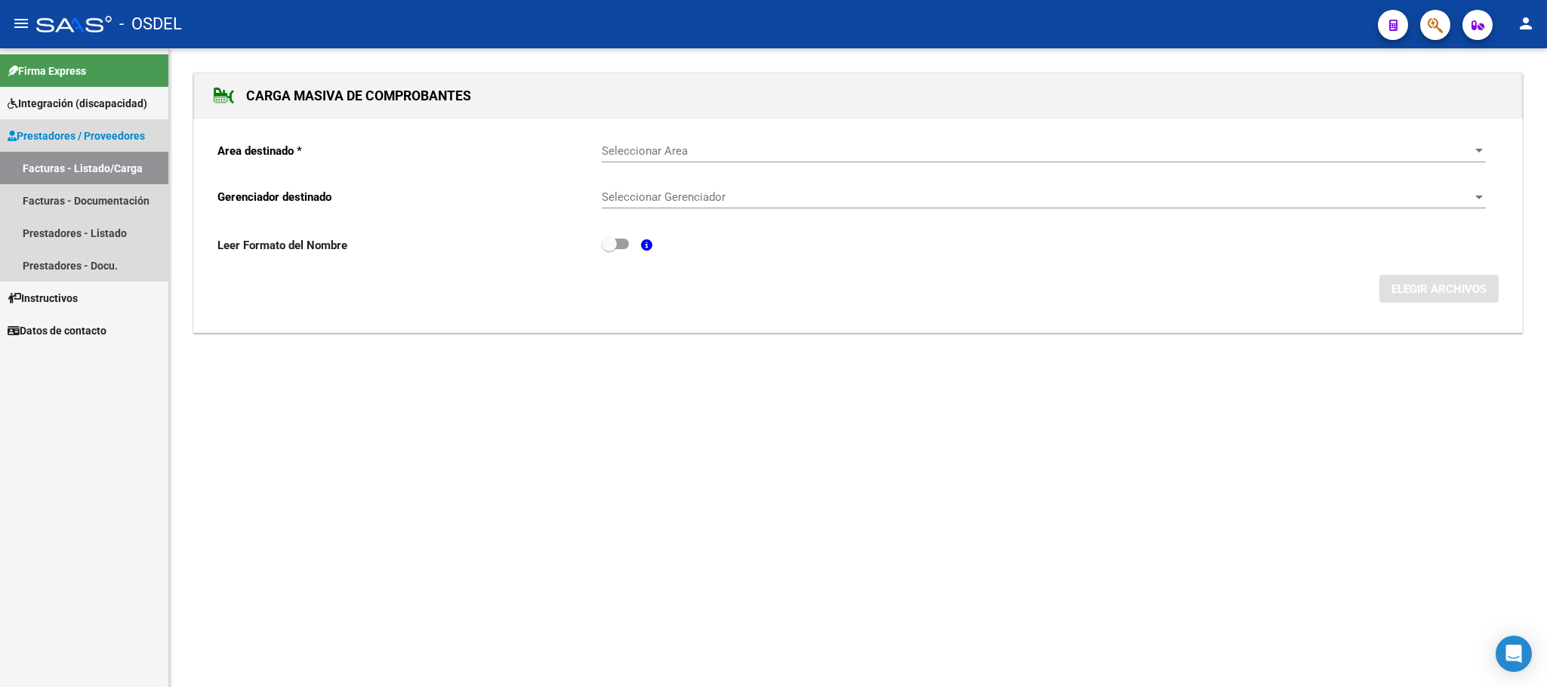
click at [80, 162] on link "Facturas - Listado/Carga" at bounding box center [84, 168] width 168 height 32
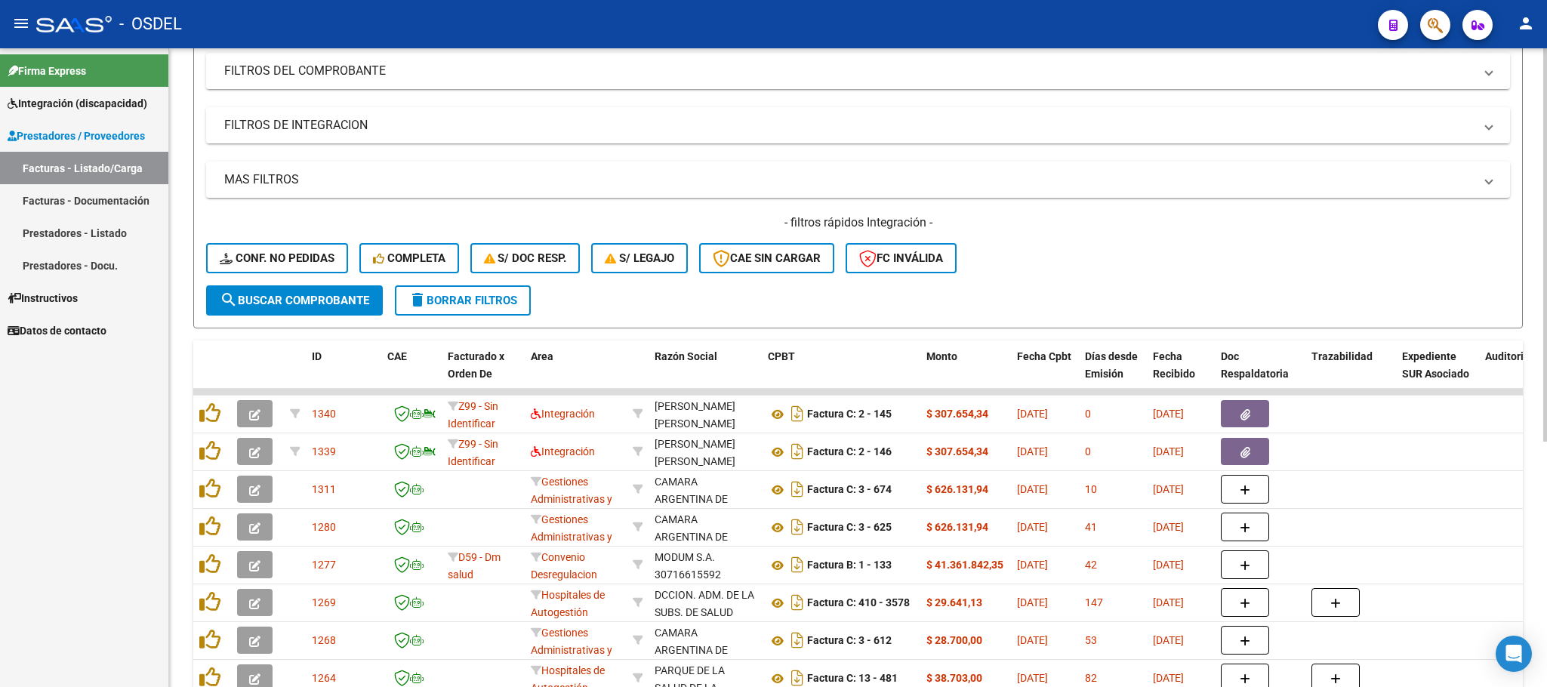
scroll to position [227, 0]
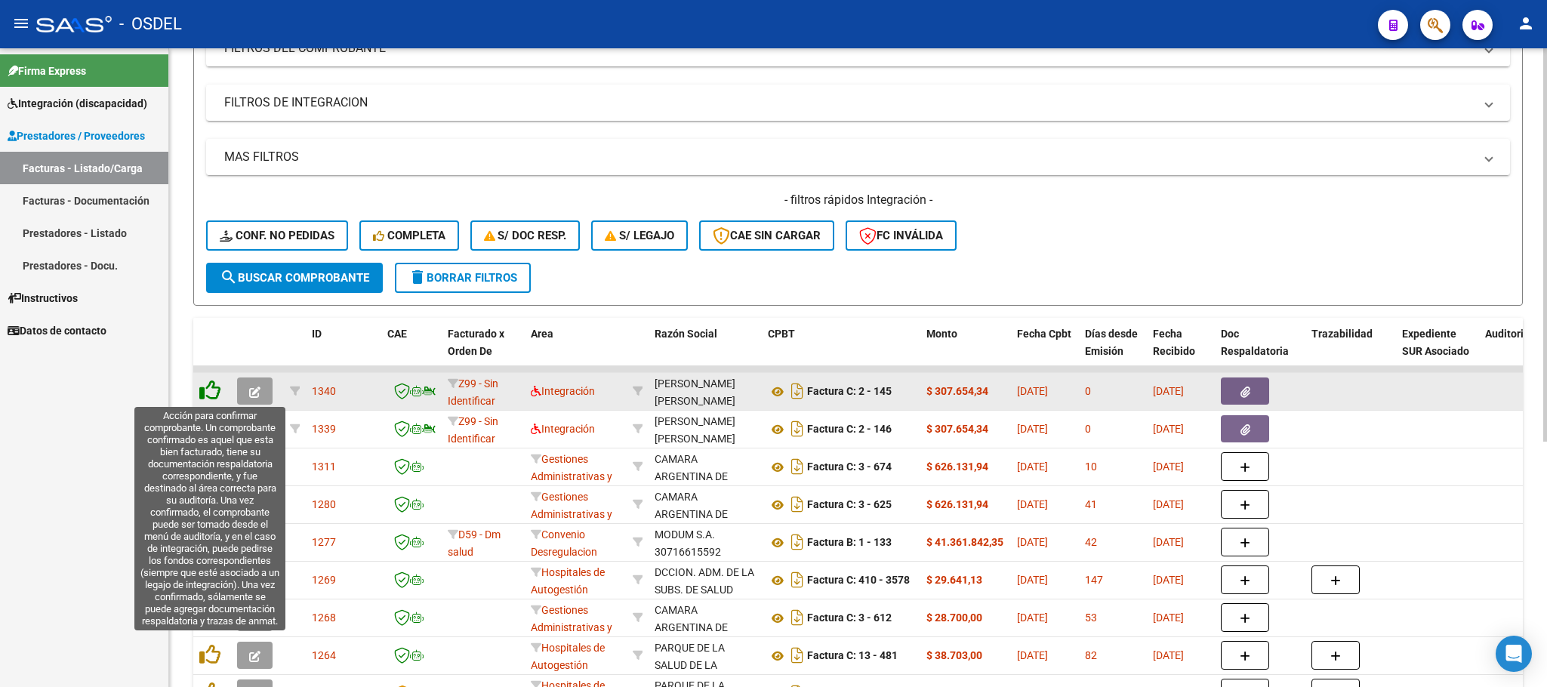
click at [216, 399] on icon at bounding box center [209, 390] width 21 height 21
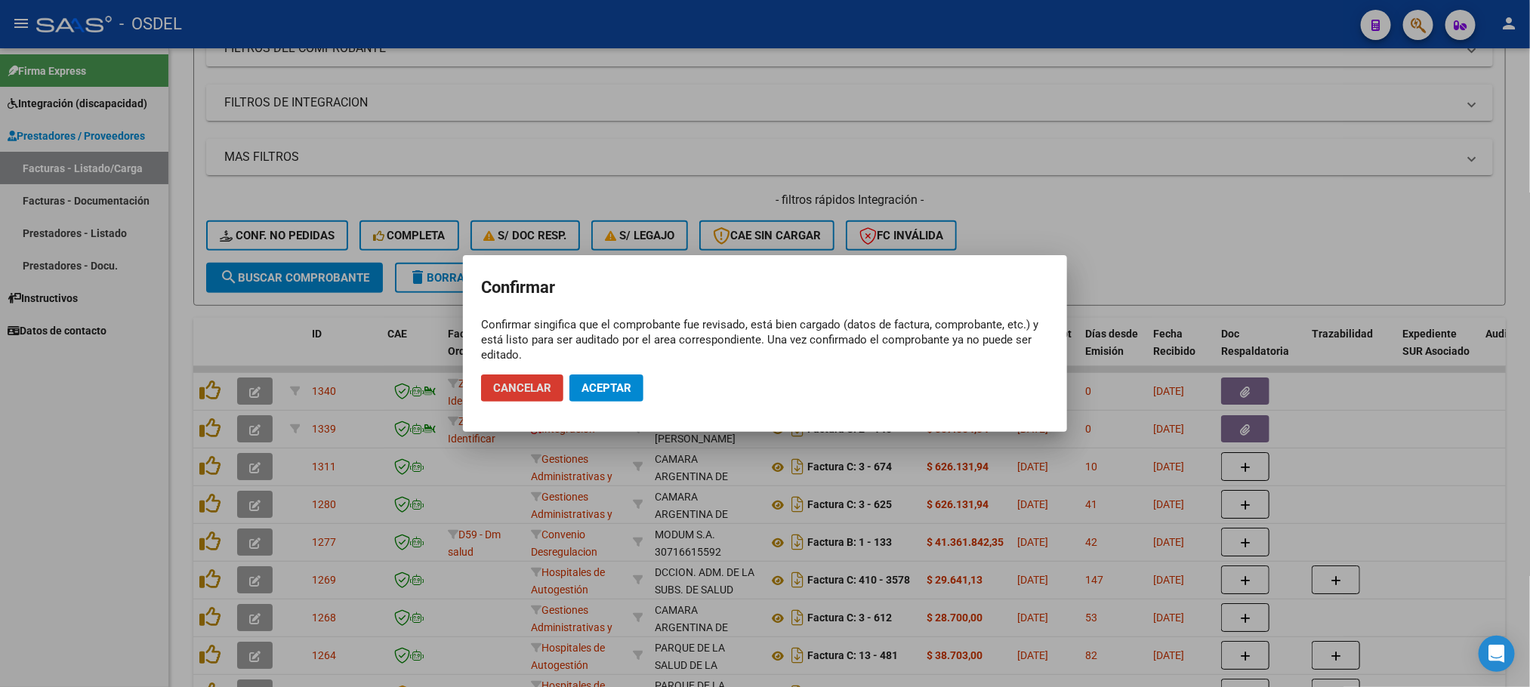
click at [600, 381] on span "Aceptar" at bounding box center [606, 388] width 50 height 14
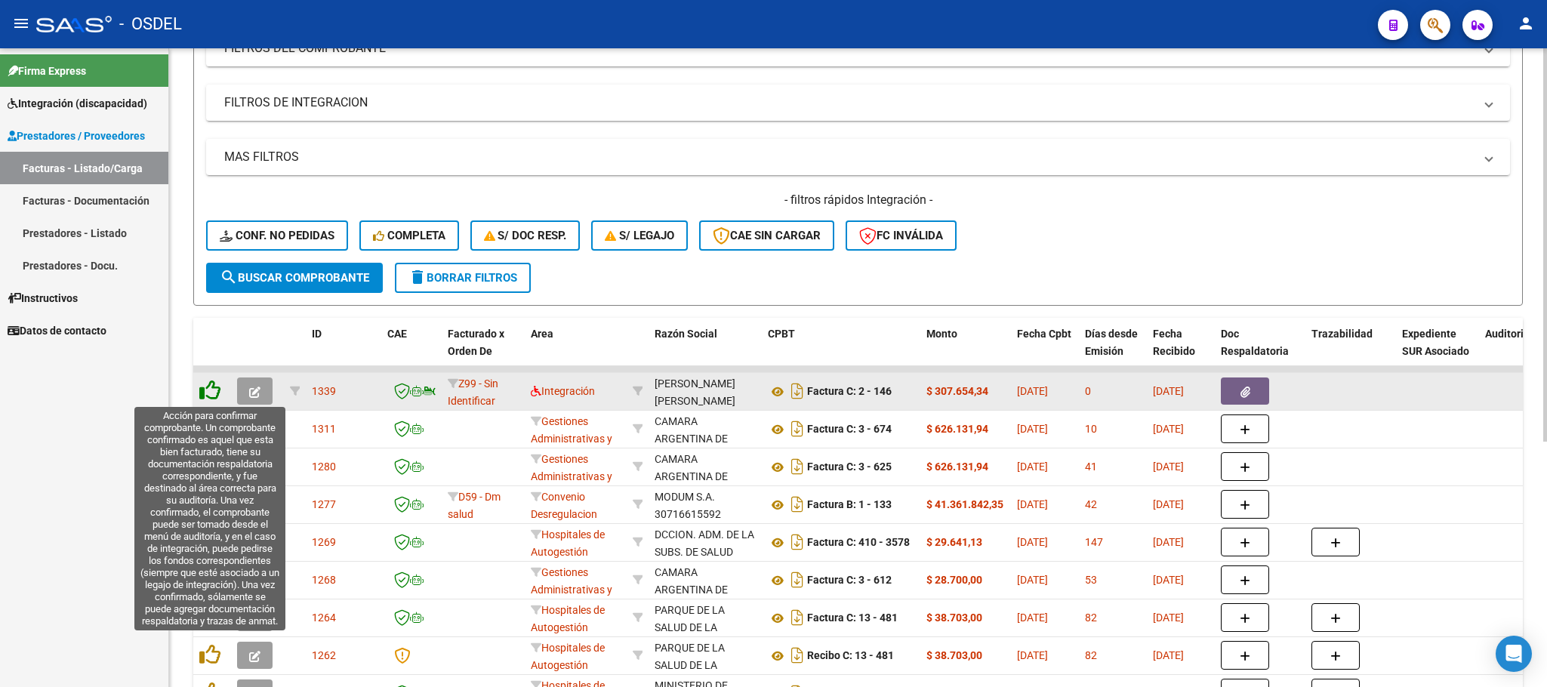
click at [217, 392] on icon at bounding box center [209, 390] width 21 height 21
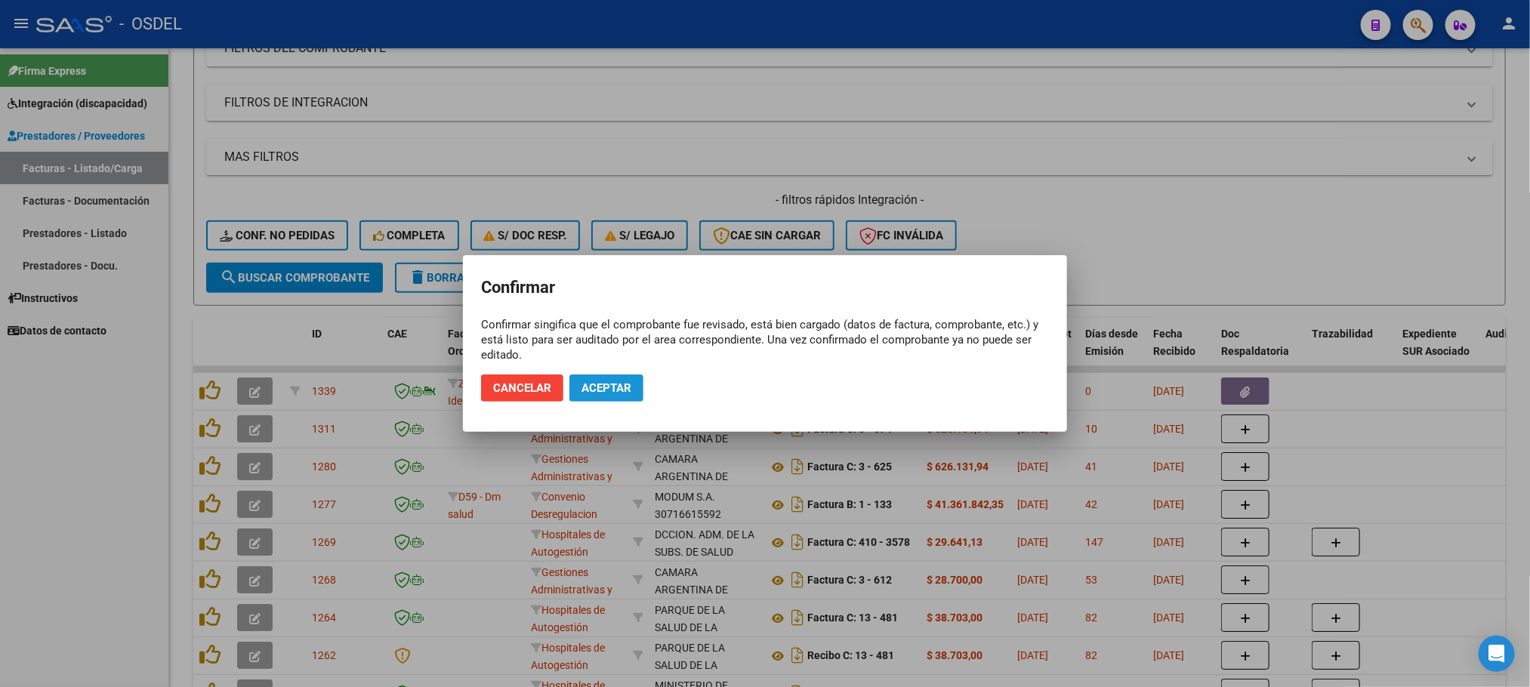
click at [598, 384] on span "Aceptar" at bounding box center [606, 388] width 50 height 14
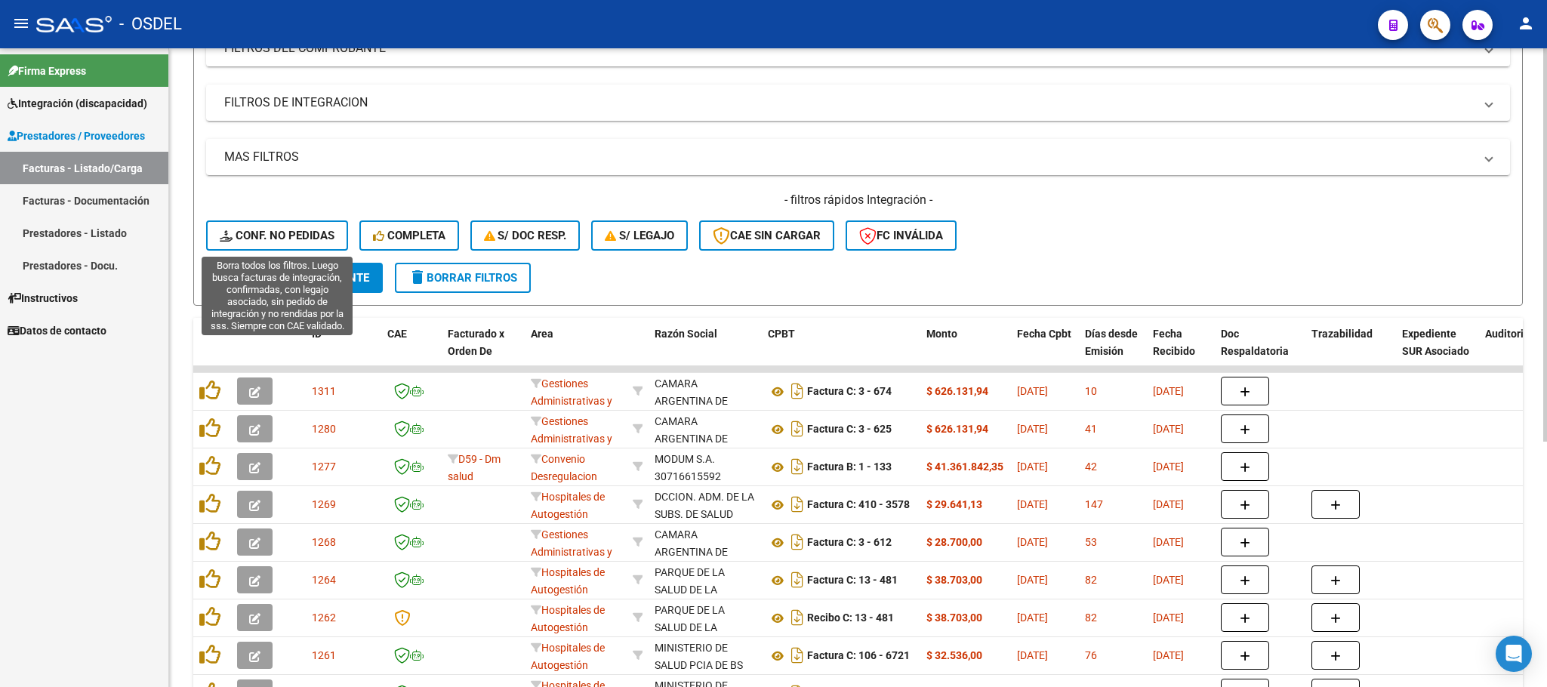
click at [299, 230] on span "Conf. no pedidas" at bounding box center [277, 236] width 115 height 14
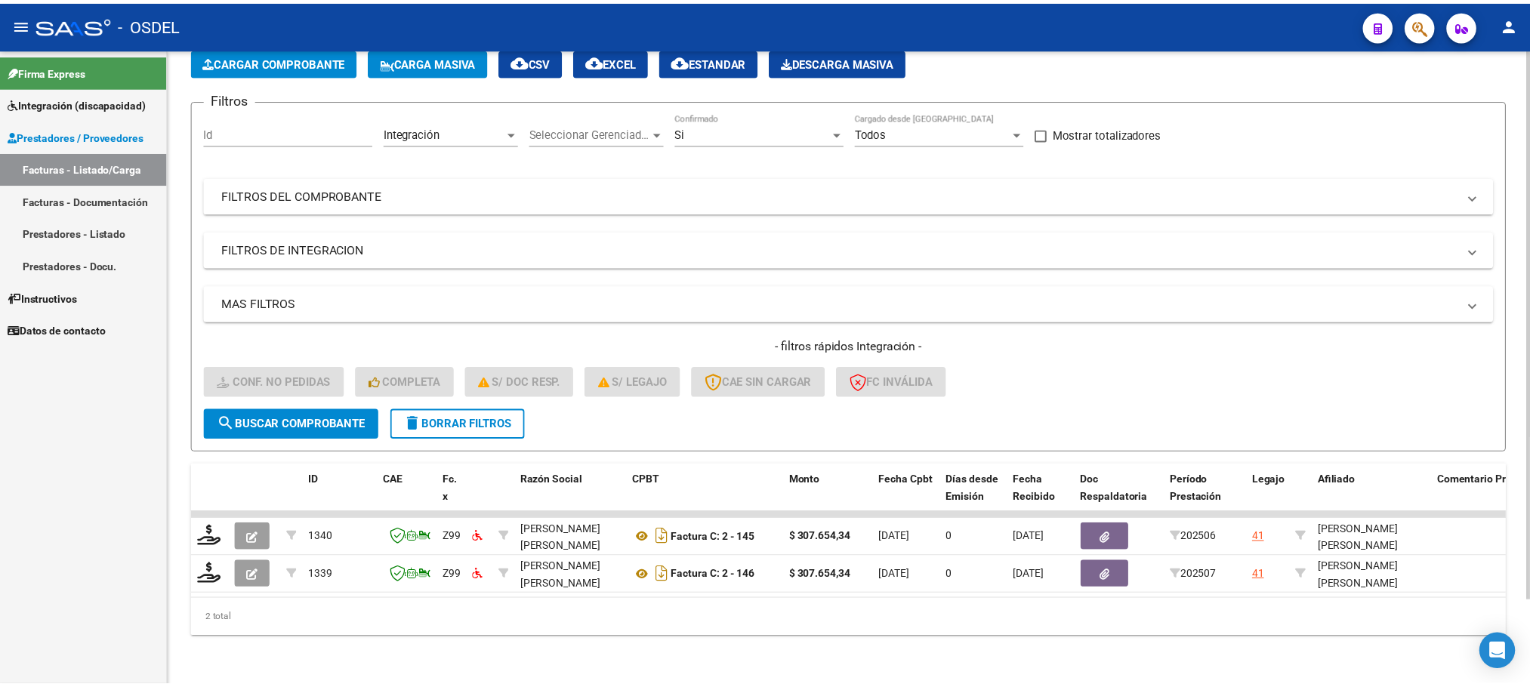
scroll to position [97, 0]
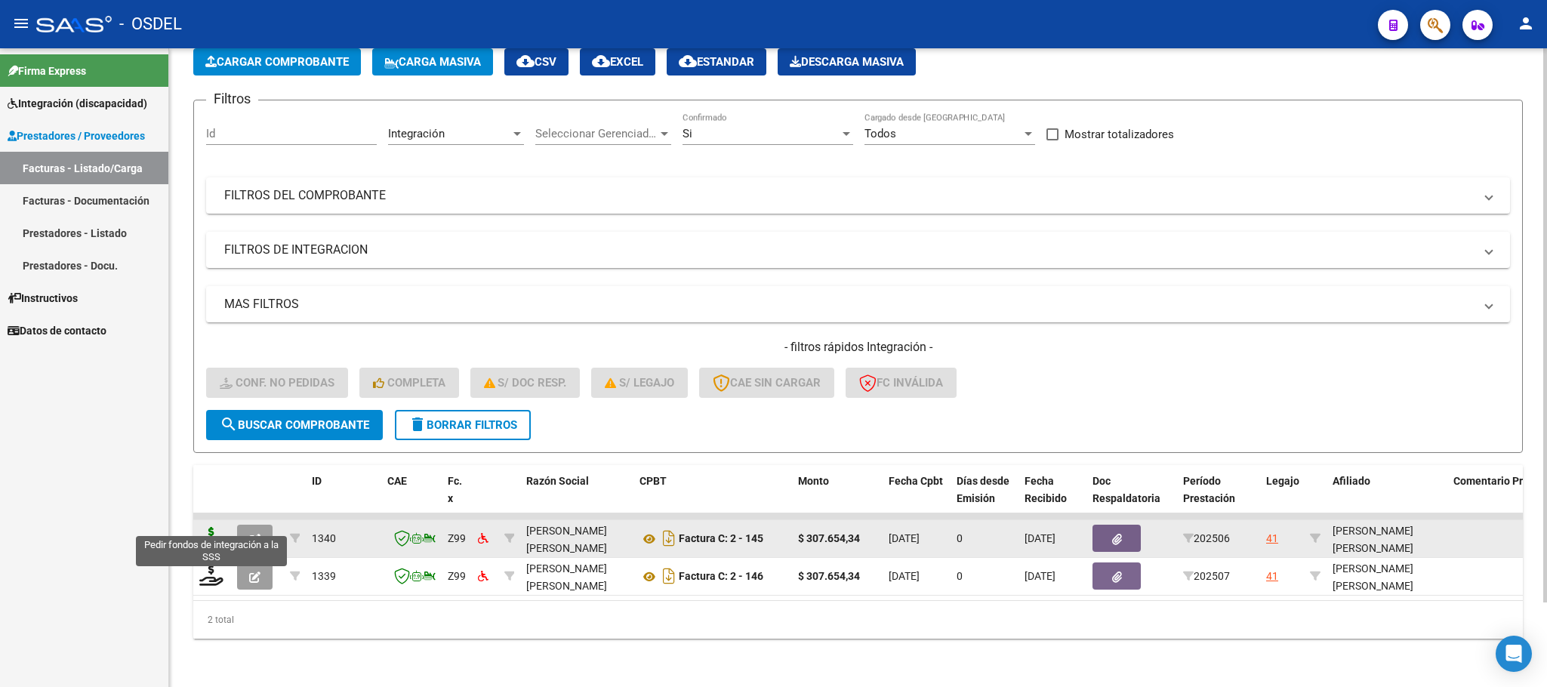
click at [208, 527] on icon at bounding box center [211, 537] width 24 height 21
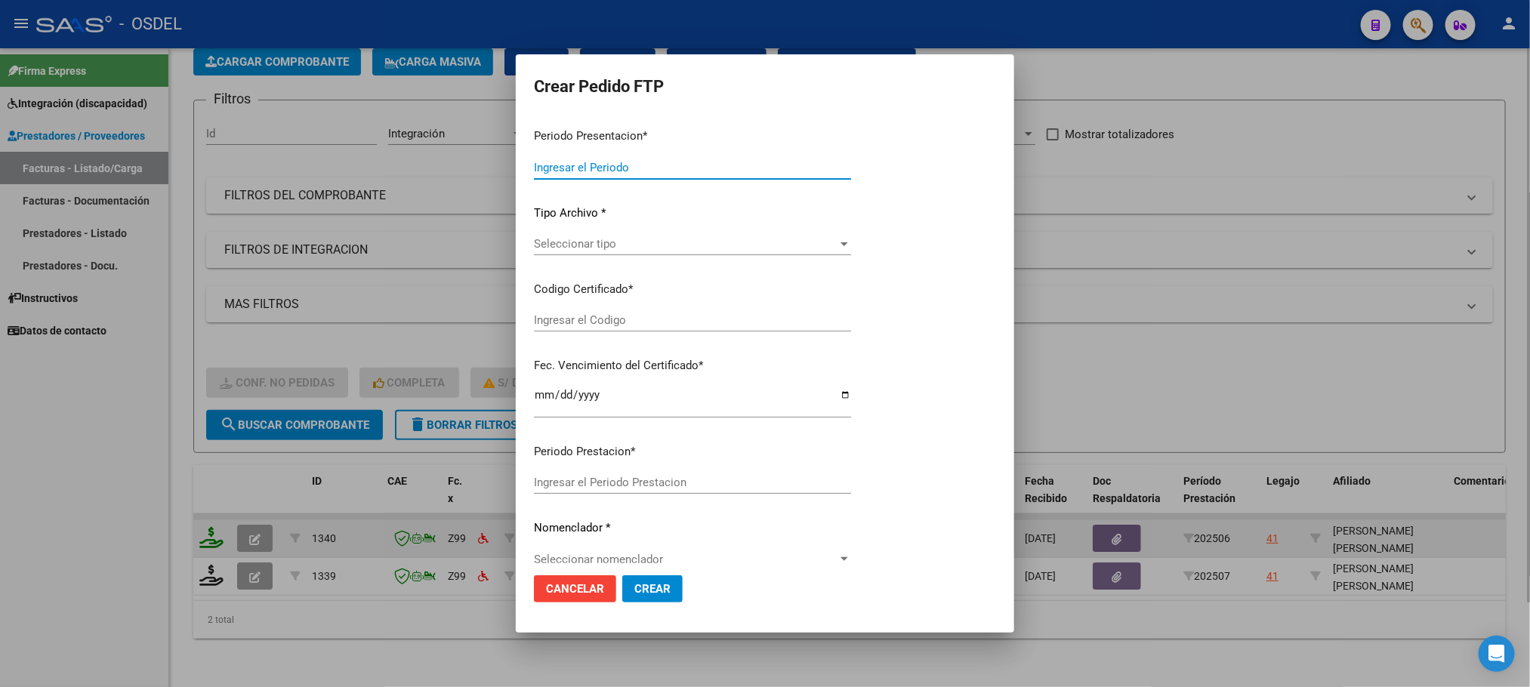
type input "202507"
type input "202506"
type input "$ 307.654,34"
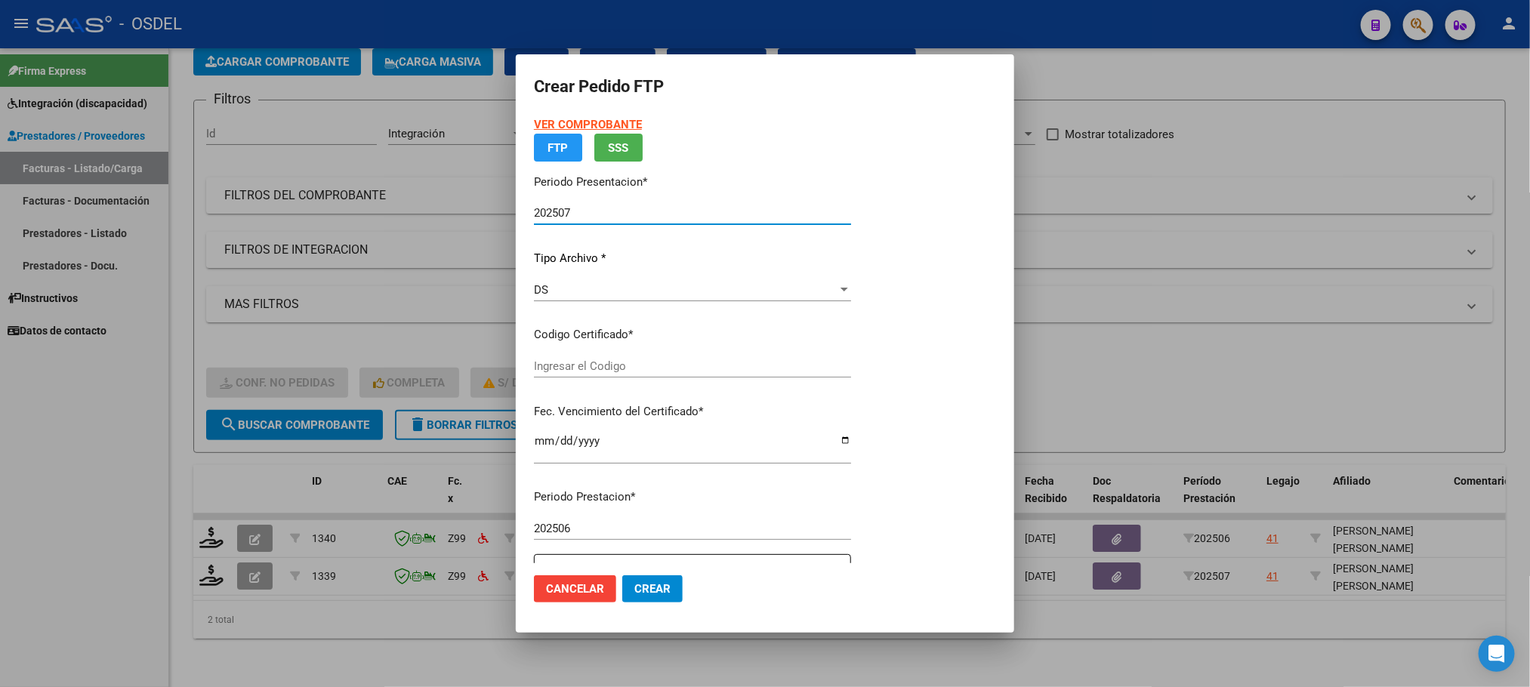
type input "8179475832"
type input "[DATE]"
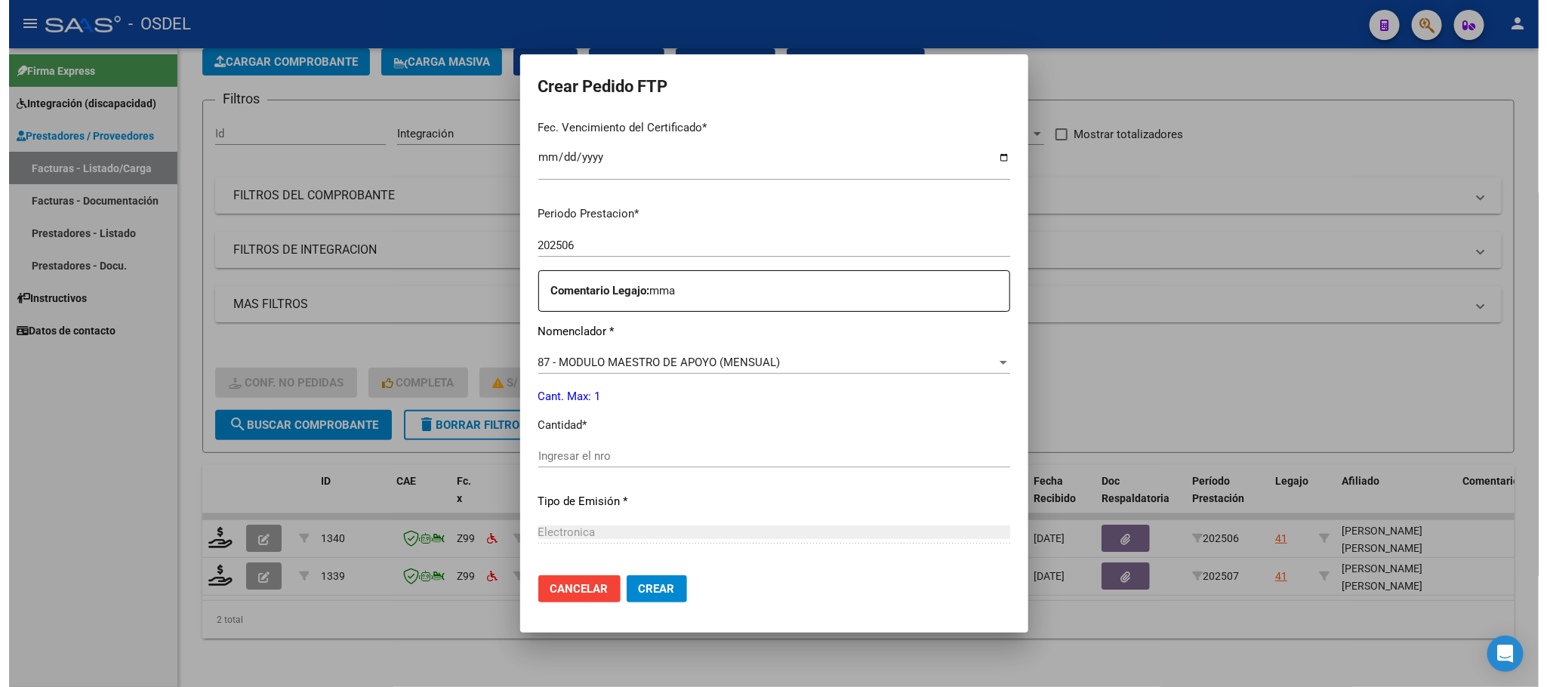
scroll to position [453, 0]
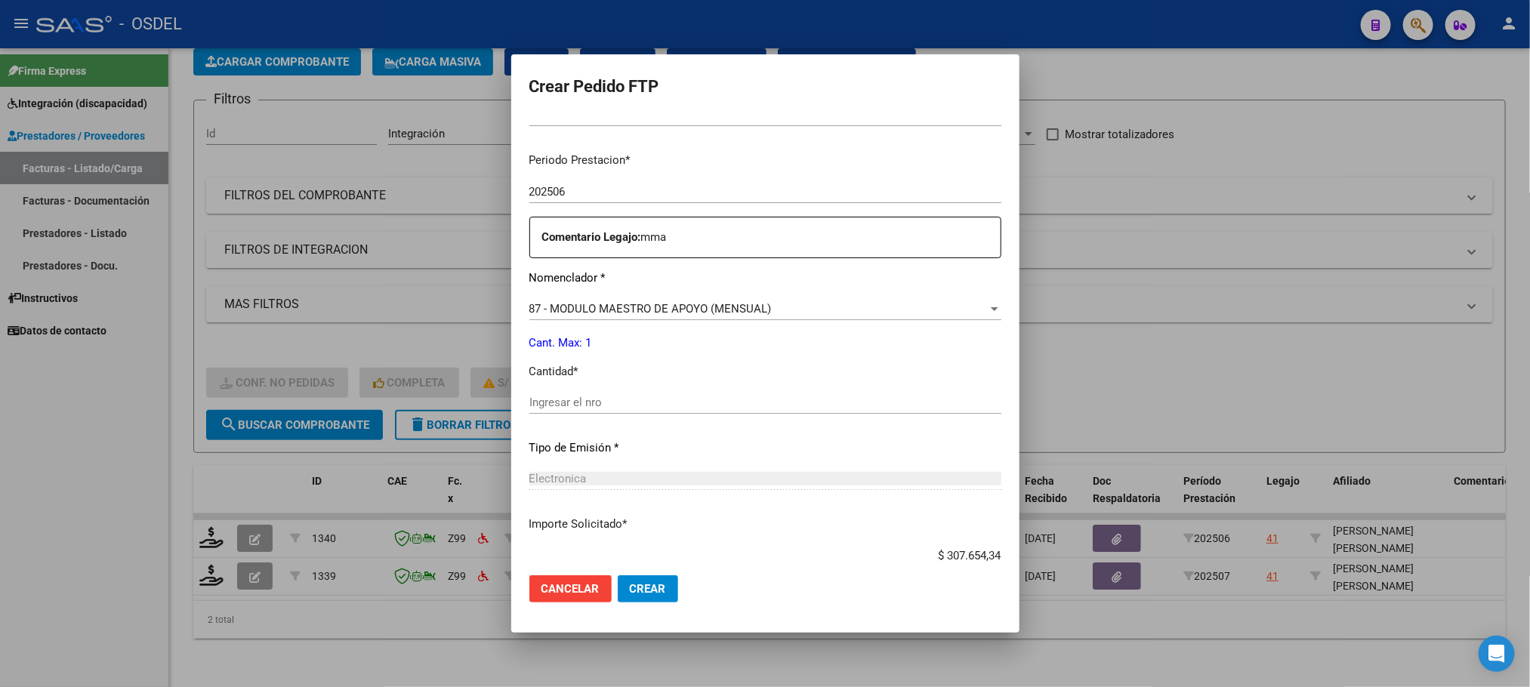
click at [547, 404] on input "Ingresar el nro" at bounding box center [765, 403] width 472 height 14
type input "1"
click at [630, 592] on span "Crear" at bounding box center [648, 589] width 36 height 14
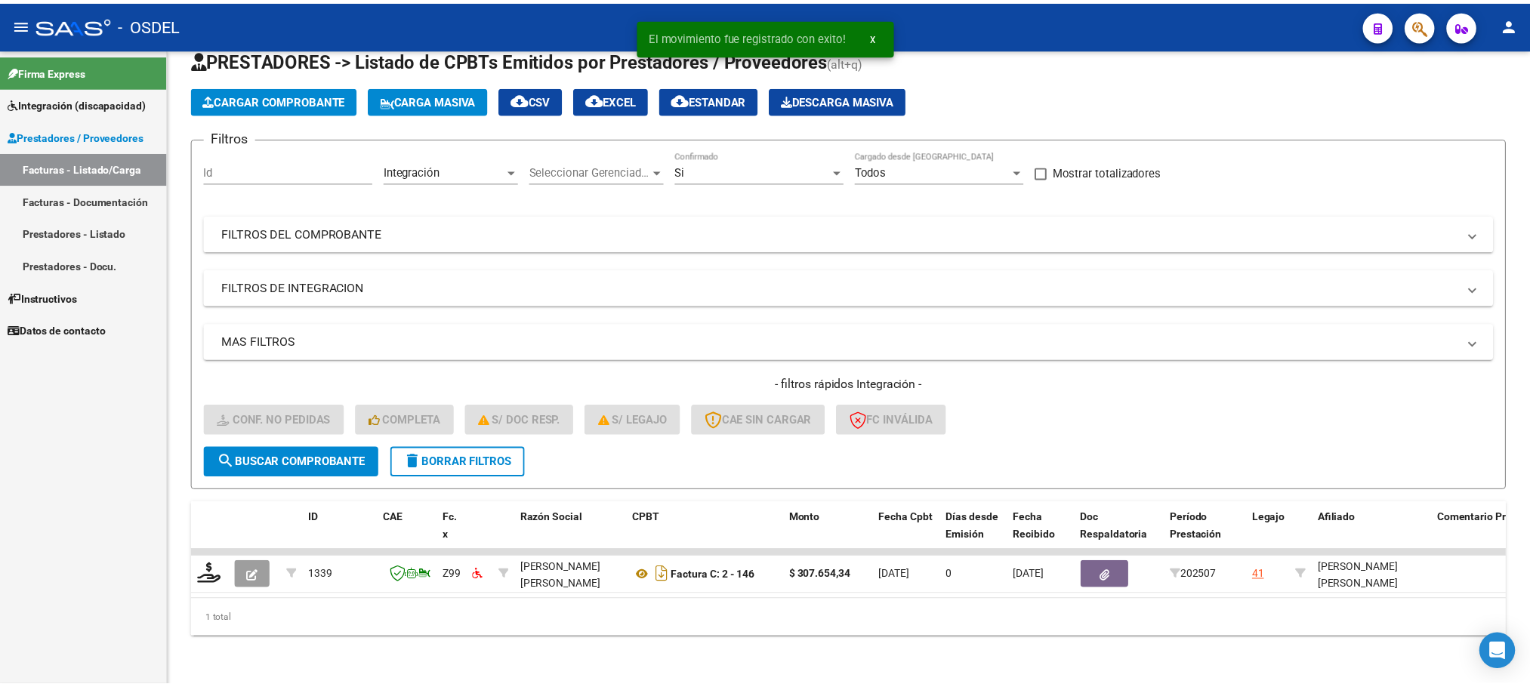
scroll to position [59, 0]
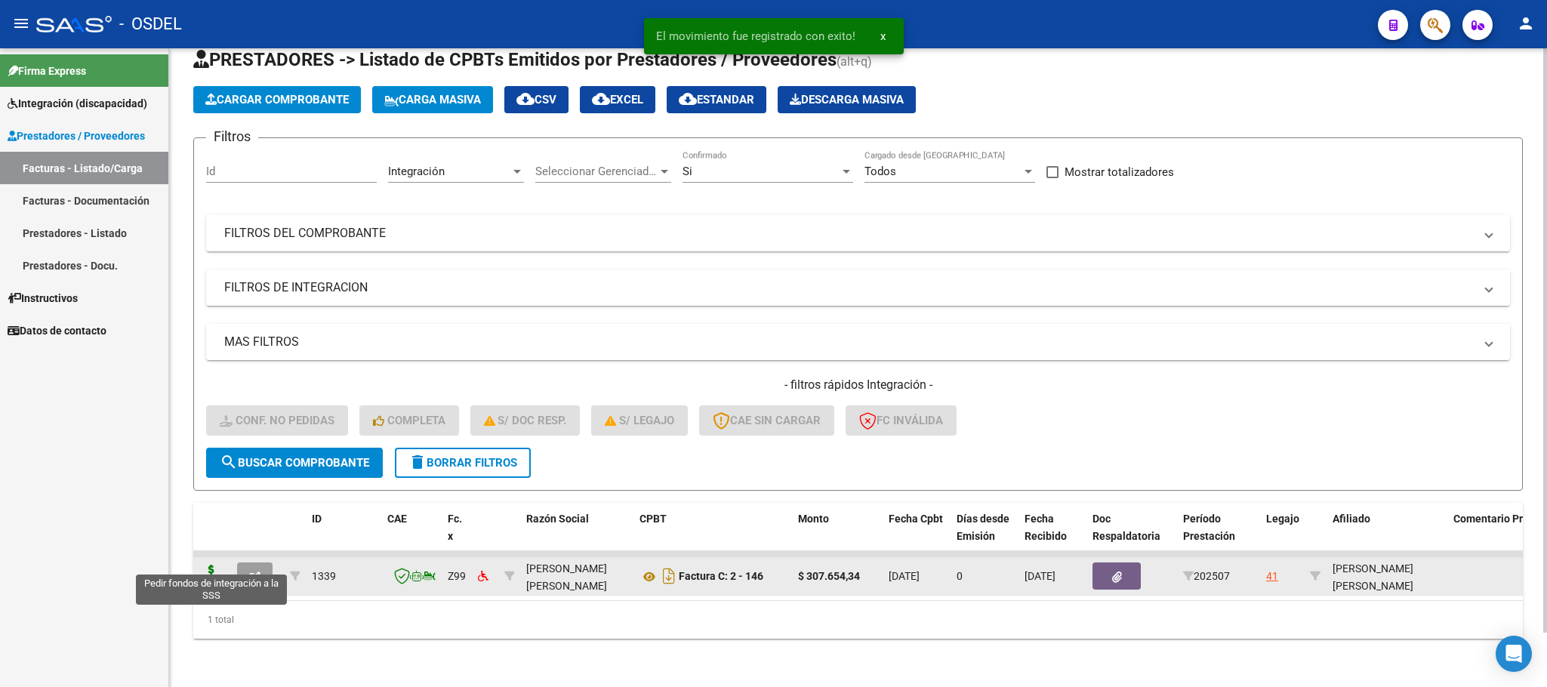
click at [215, 565] on icon at bounding box center [211, 575] width 24 height 21
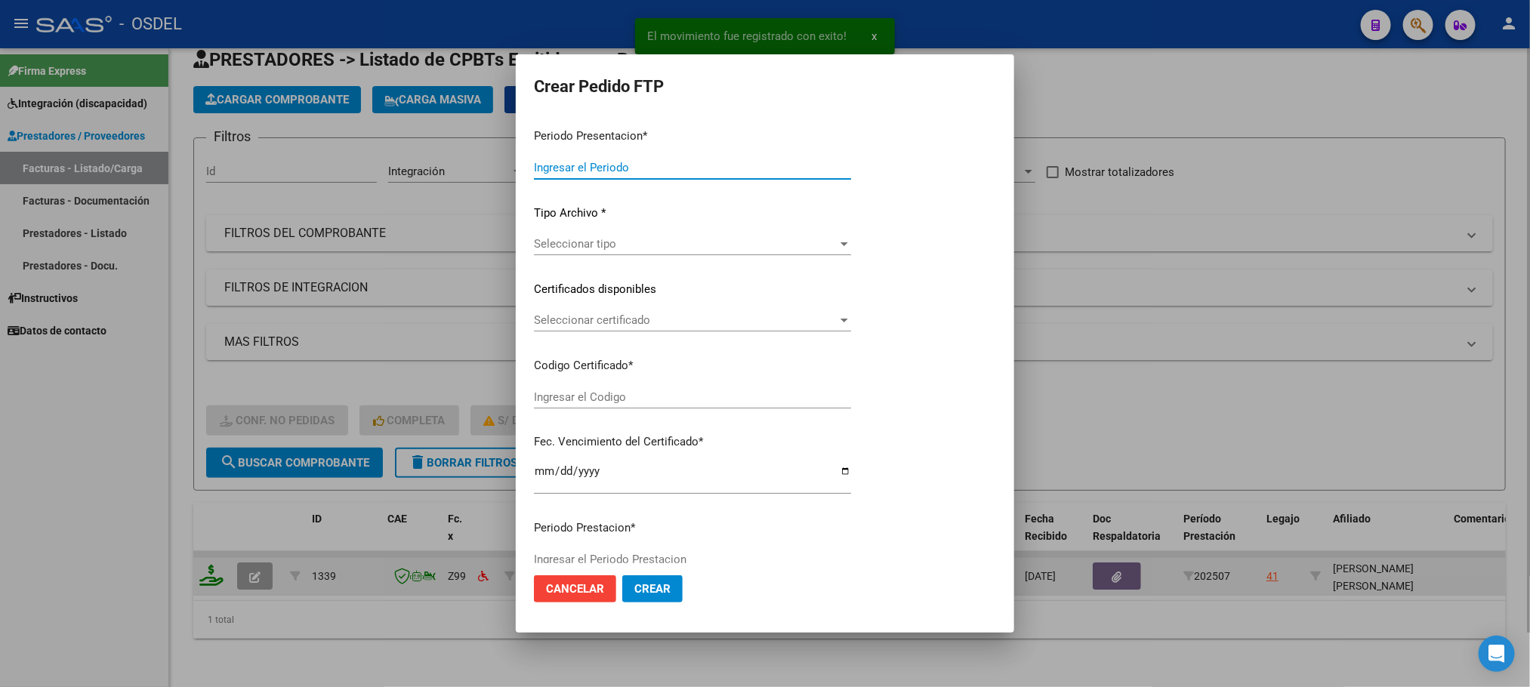
type input "202507"
type input "$ 307.654,34"
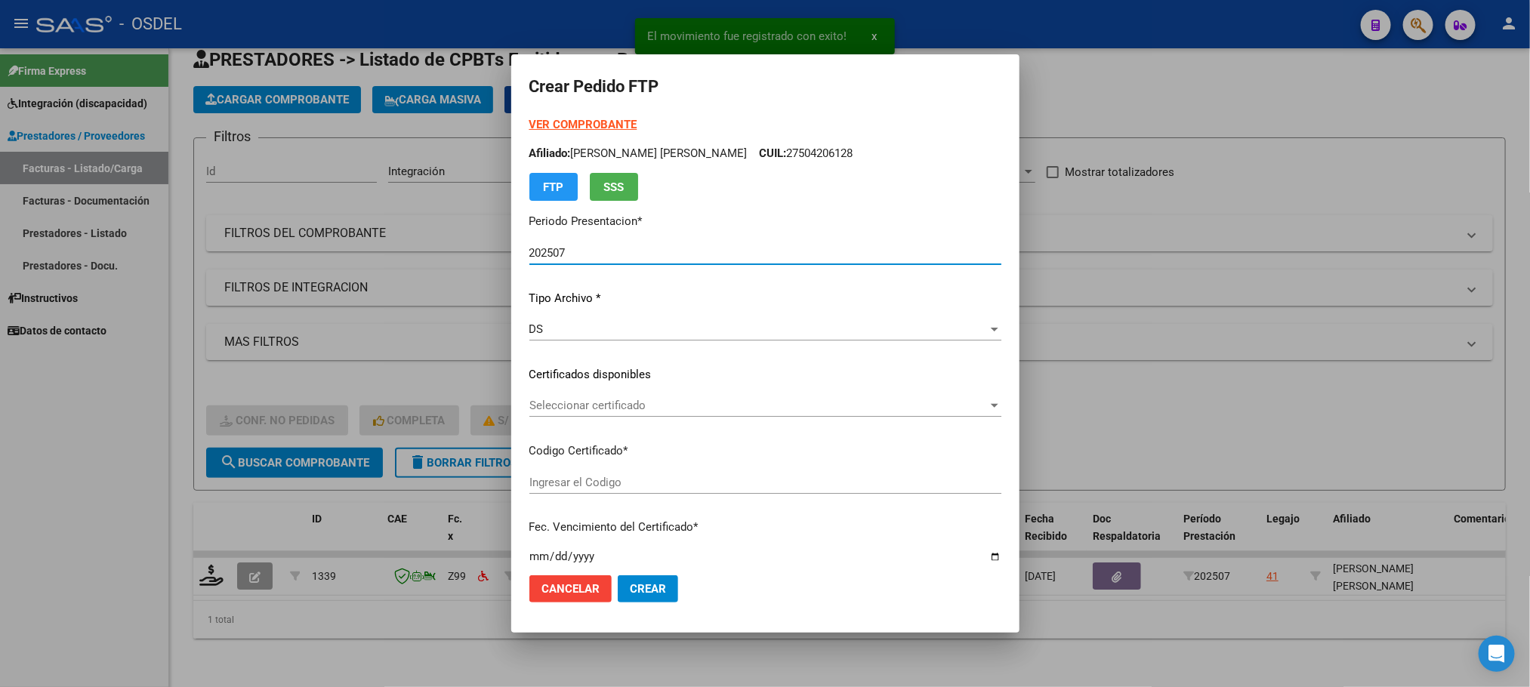
type input "8179475832"
type input "[DATE]"
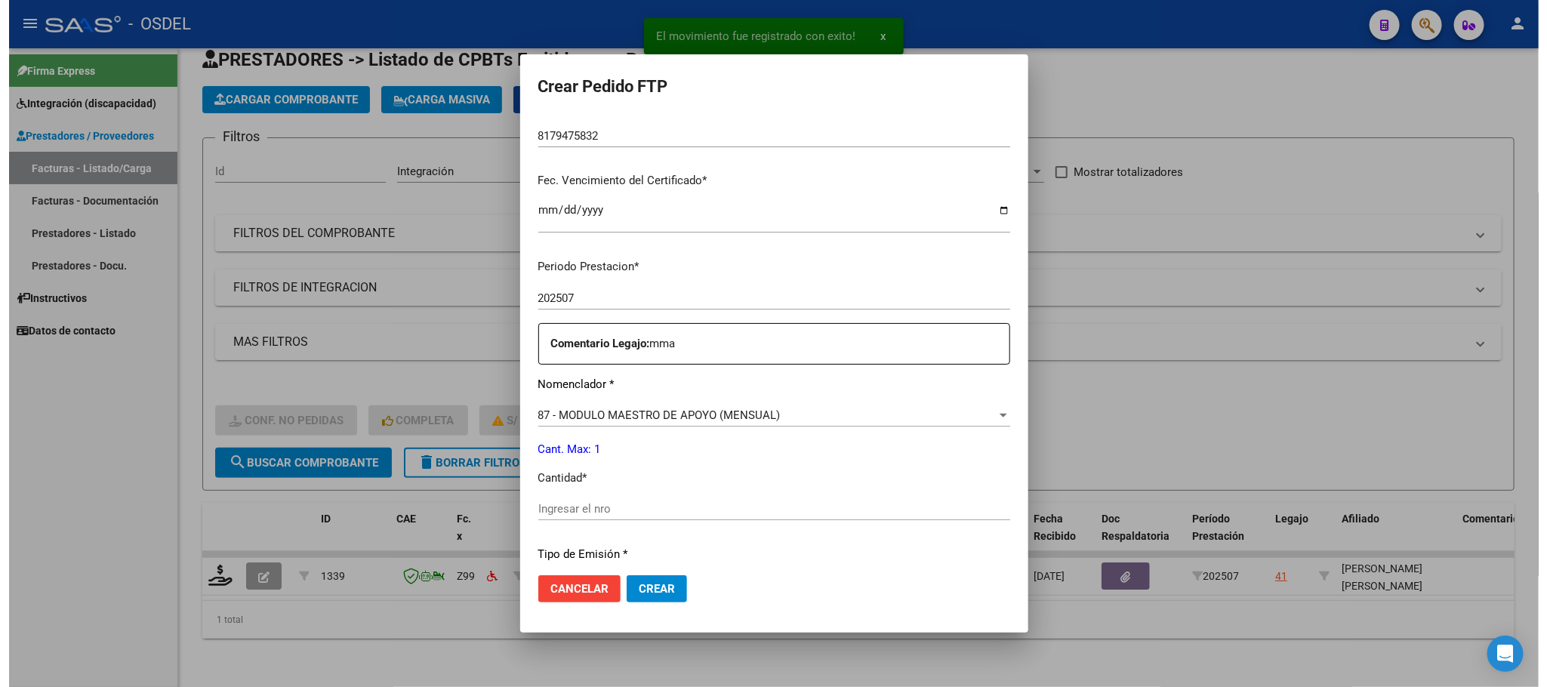
scroll to position [453, 0]
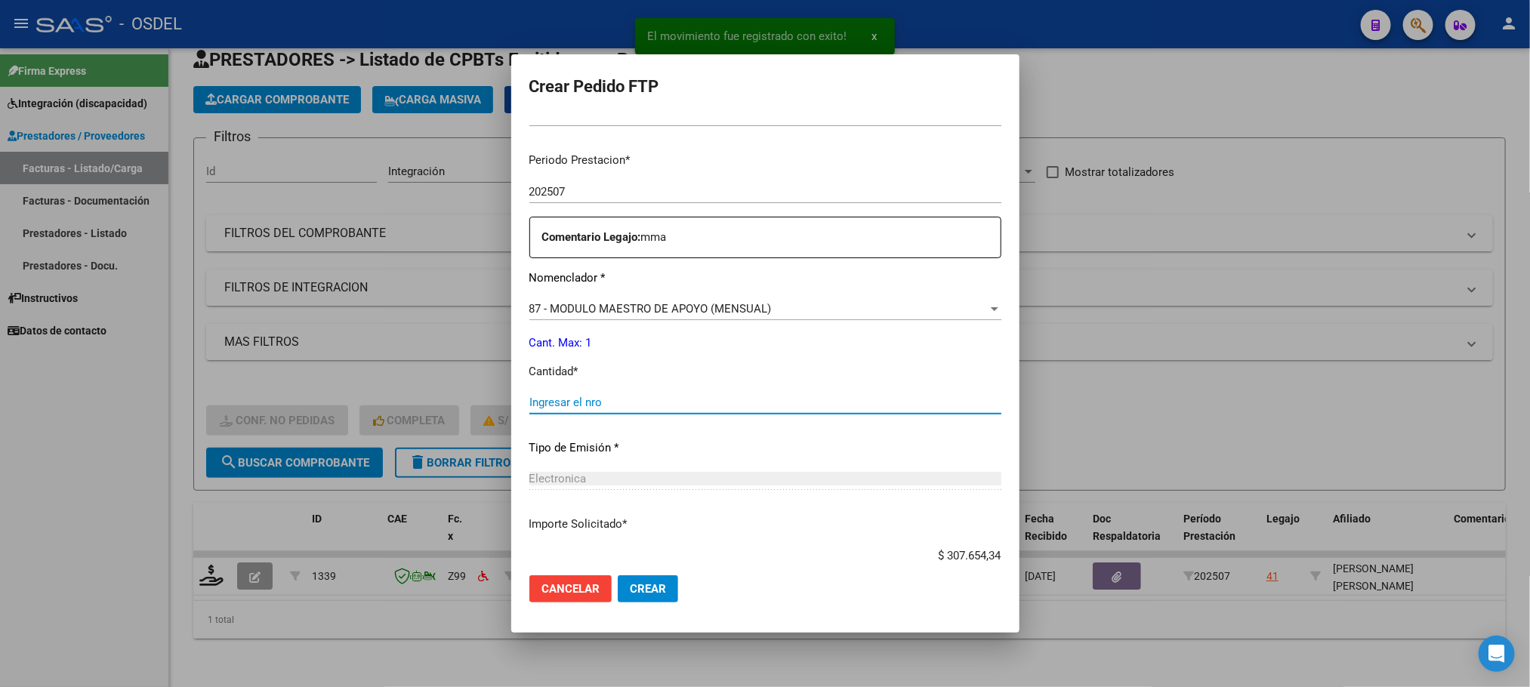
click at [600, 399] on input "Ingresar el nro" at bounding box center [765, 403] width 472 height 14
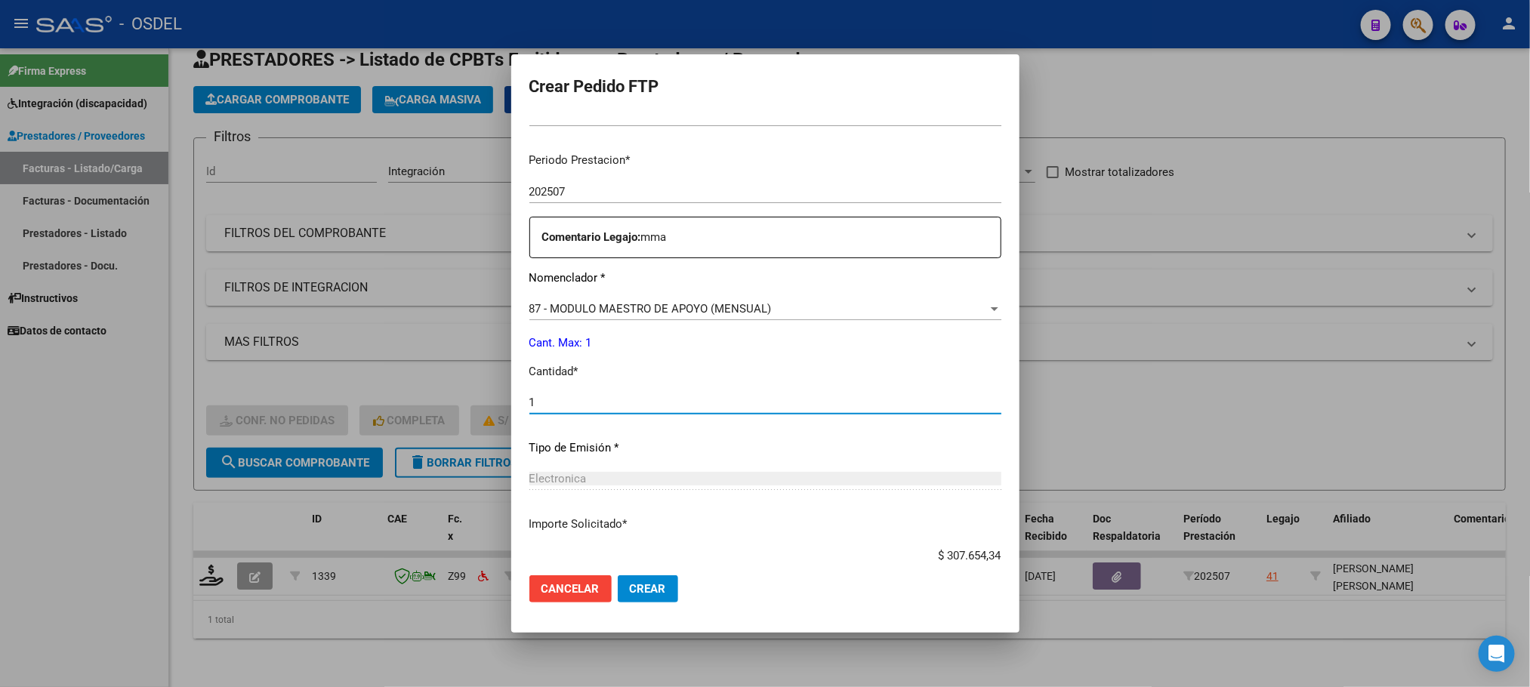
type input "1"
click at [630, 584] on span "Crear" at bounding box center [648, 589] width 36 height 14
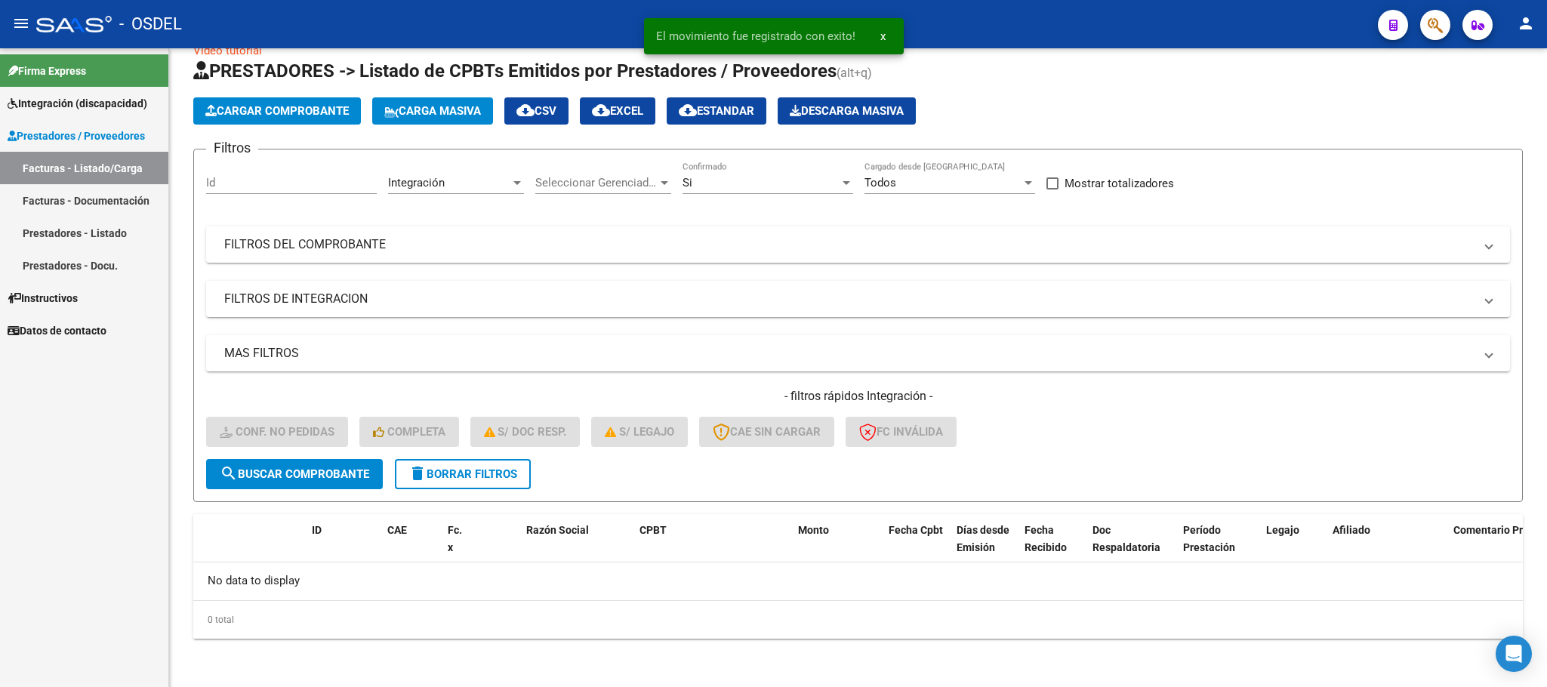
scroll to position [29, 0]
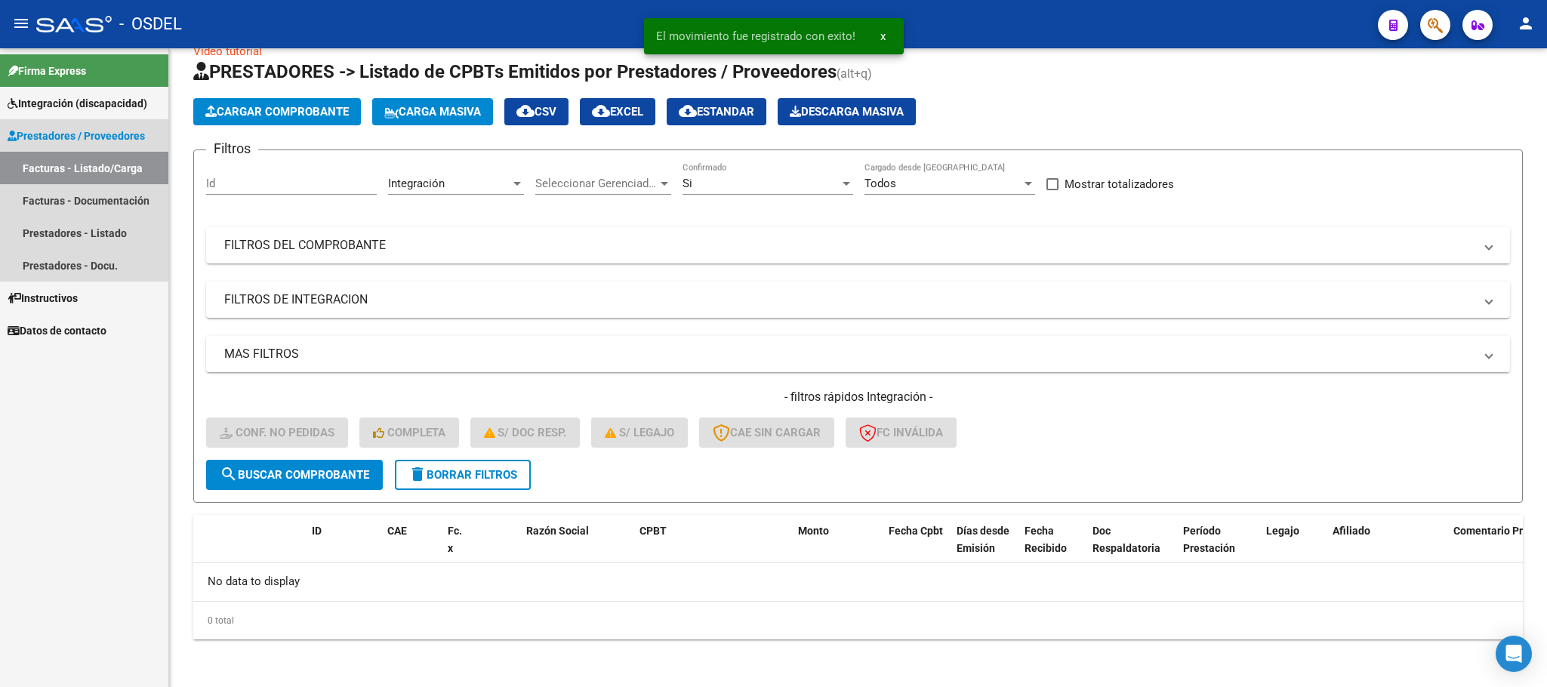
click at [71, 141] on span "Prestadores / Proveedores" at bounding box center [76, 136] width 137 height 17
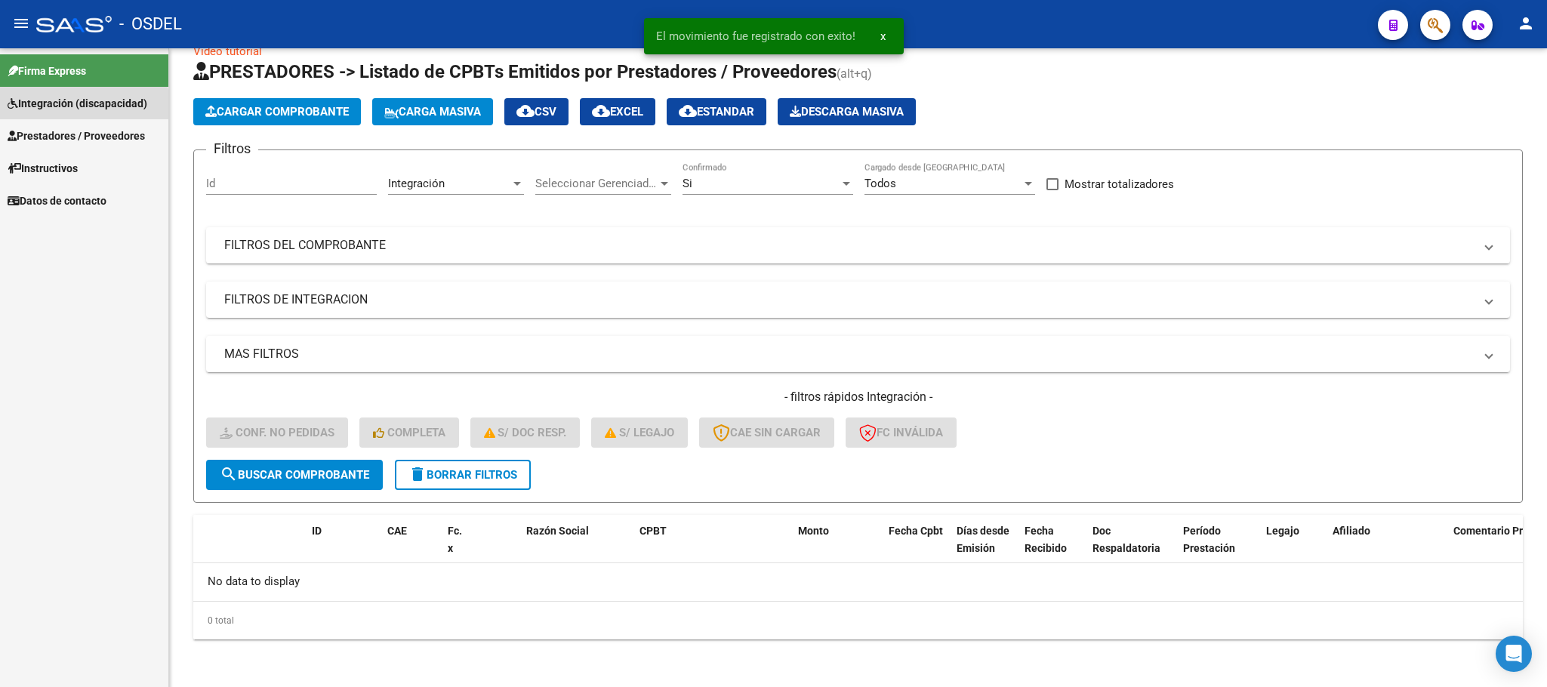
click at [66, 111] on span "Integración (discapacidad)" at bounding box center [78, 103] width 140 height 17
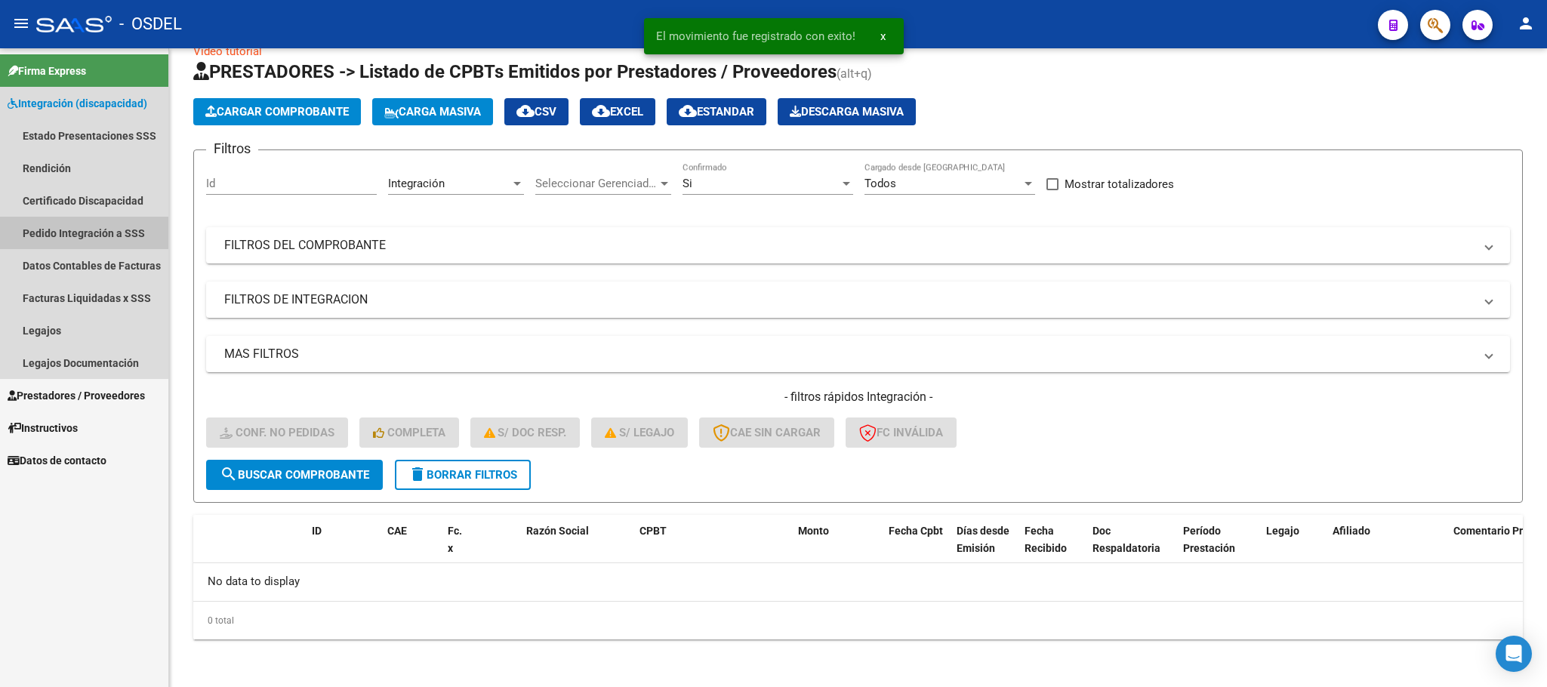
click at [82, 223] on link "Pedido Integración a SSS" at bounding box center [84, 233] width 168 height 32
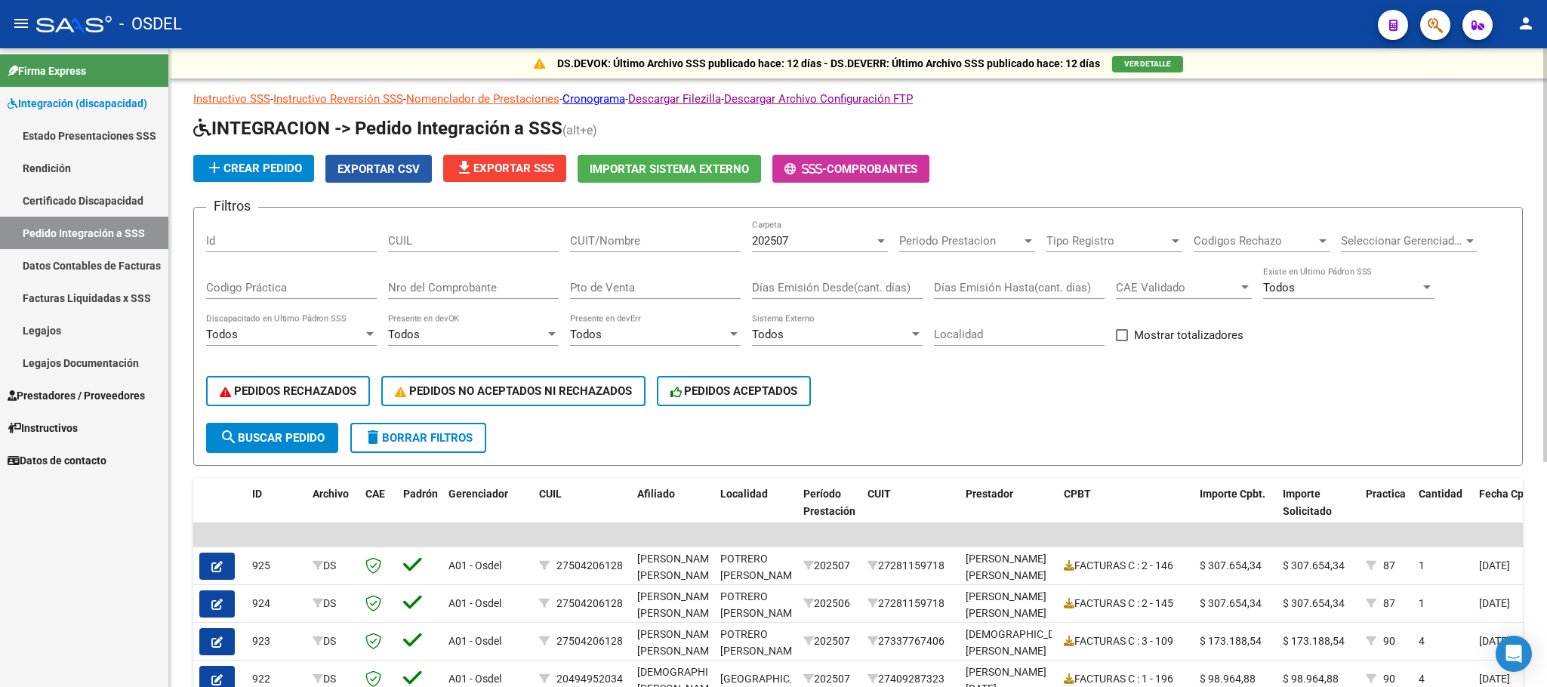
click at [396, 174] on span "Exportar CSV" at bounding box center [379, 169] width 82 height 14
